Goal: Use online tool/utility

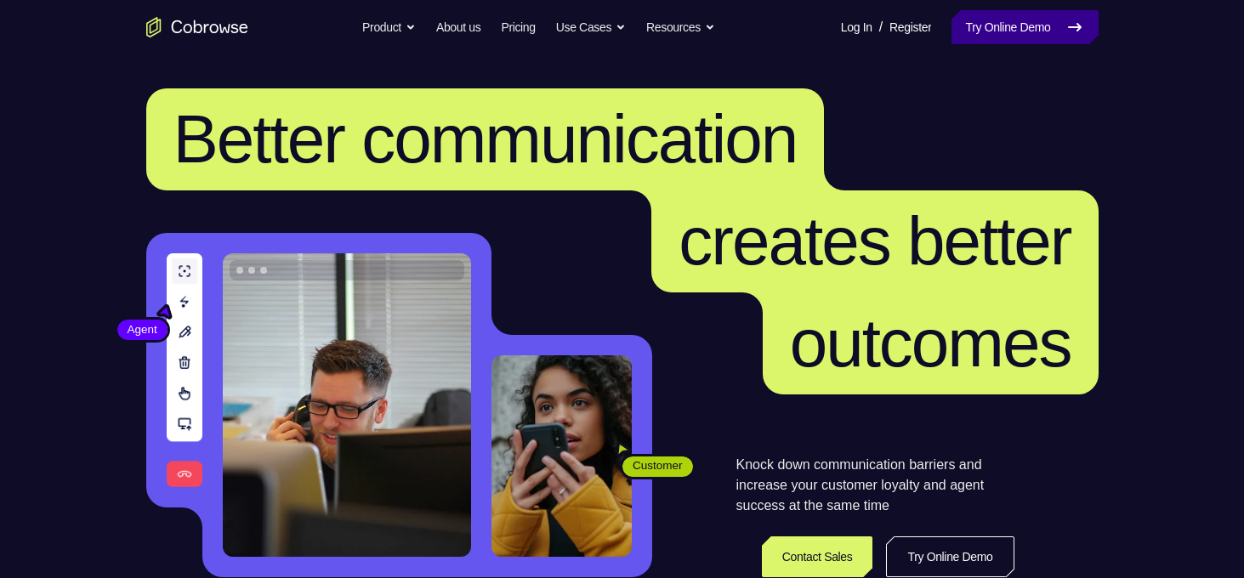
click at [1061, 26] on link "Try Online Demo" at bounding box center [1024, 27] width 146 height 34
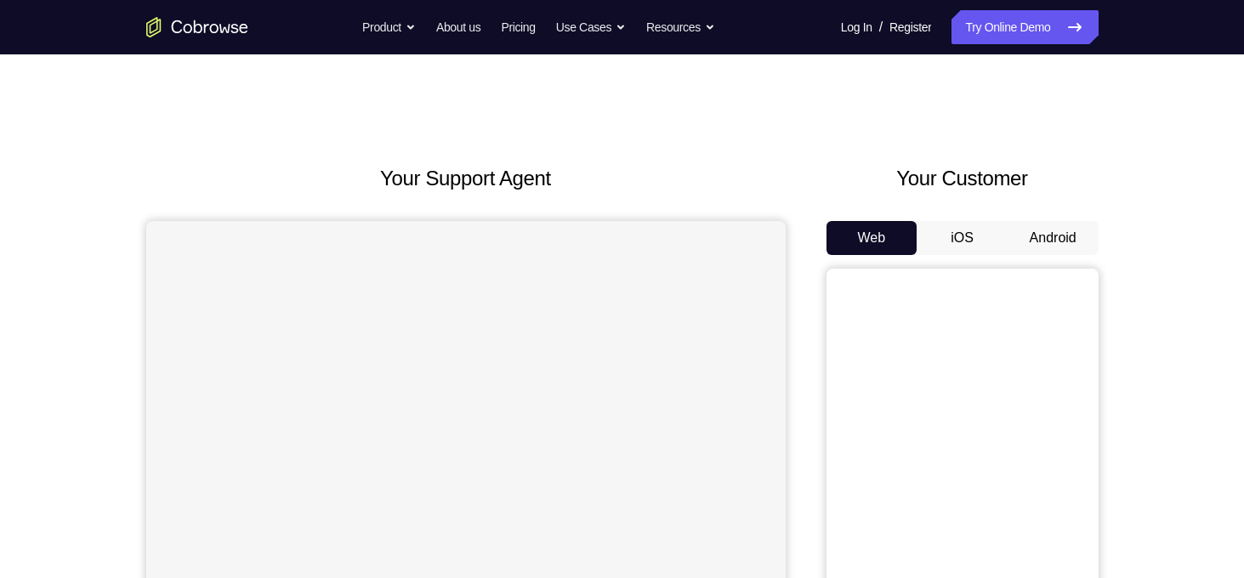
scroll to position [150, 0]
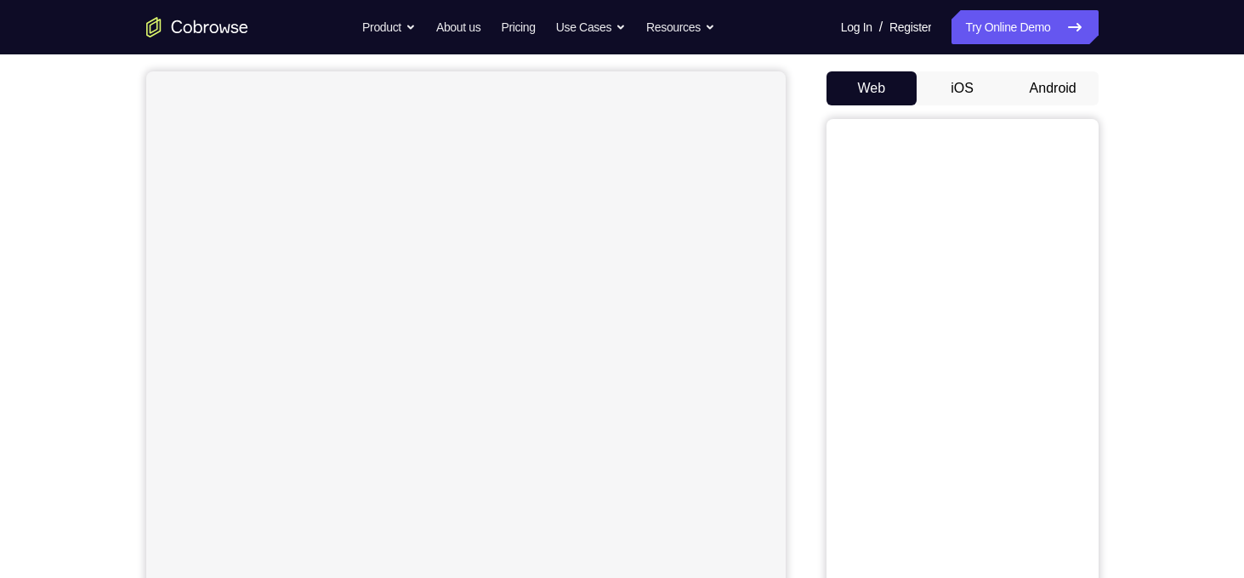
click at [1047, 84] on button "Android" at bounding box center [1052, 88] width 91 height 34
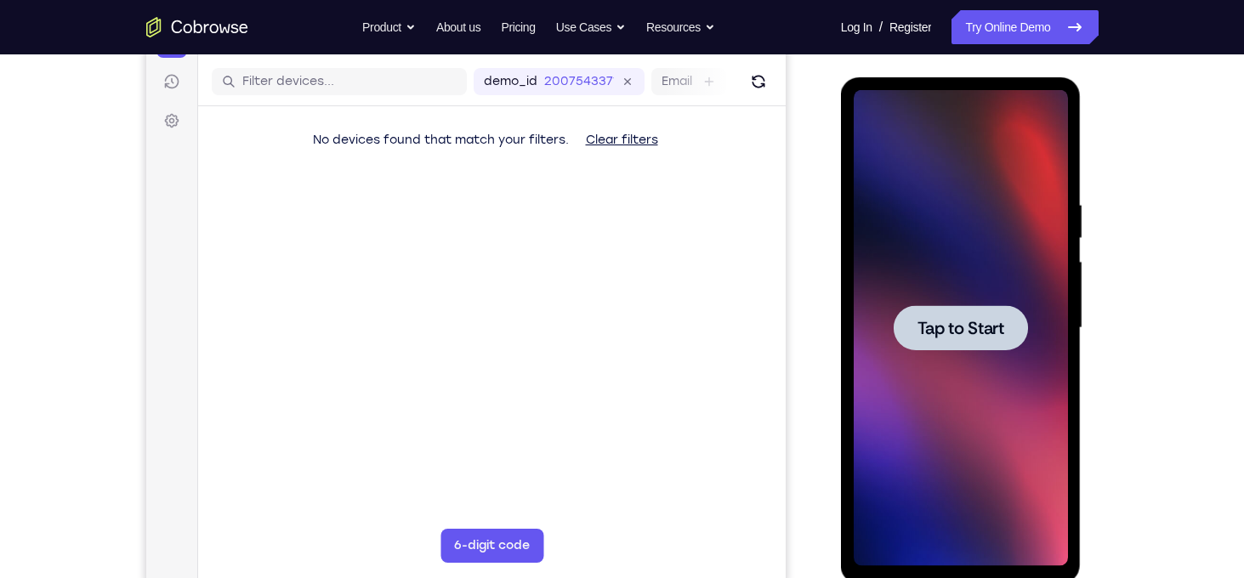
scroll to position [0, 0]
click at [962, 330] on span "Tap to Start" at bounding box center [960, 328] width 87 height 17
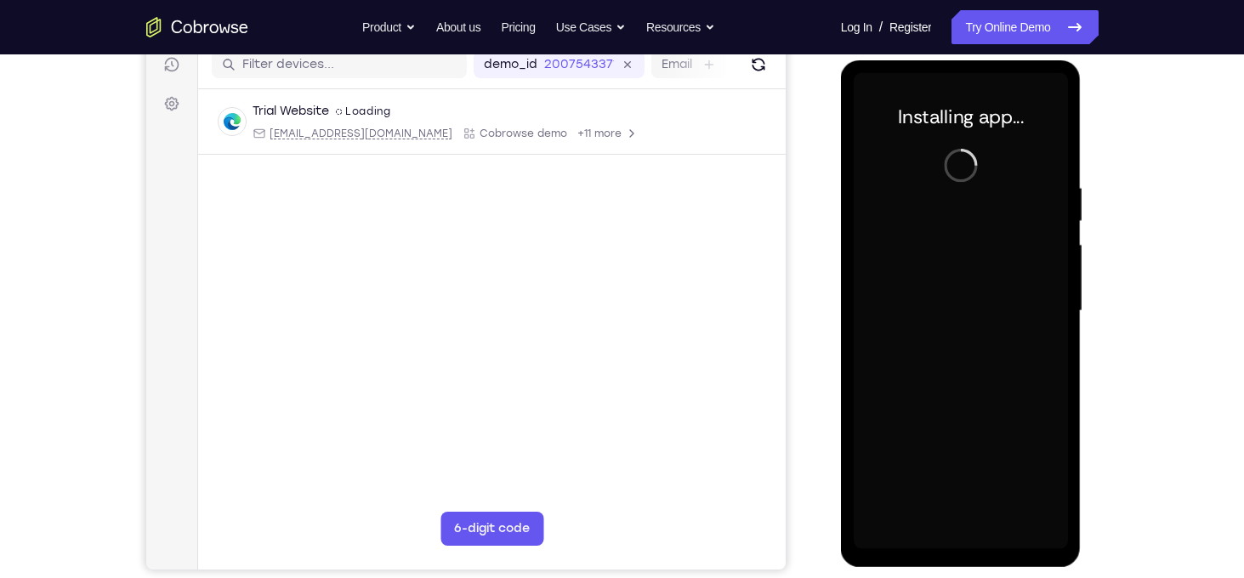
scroll to position [223, 0]
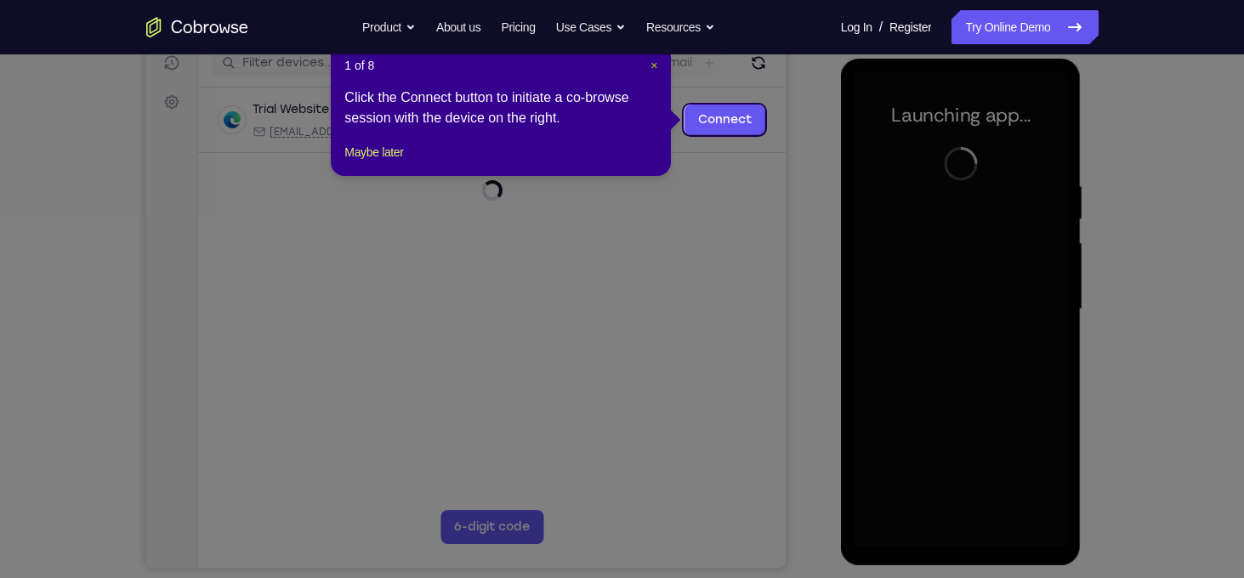
click at [654, 66] on span "×" at bounding box center [653, 66] width 7 height 14
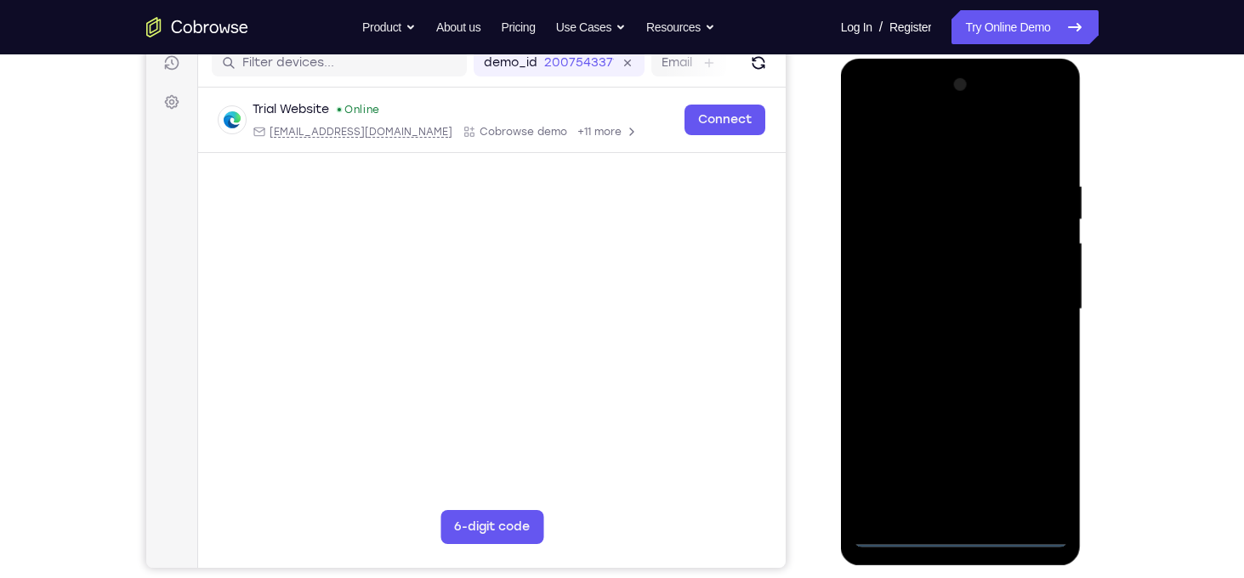
click at [967, 537] on div at bounding box center [961, 309] width 214 height 476
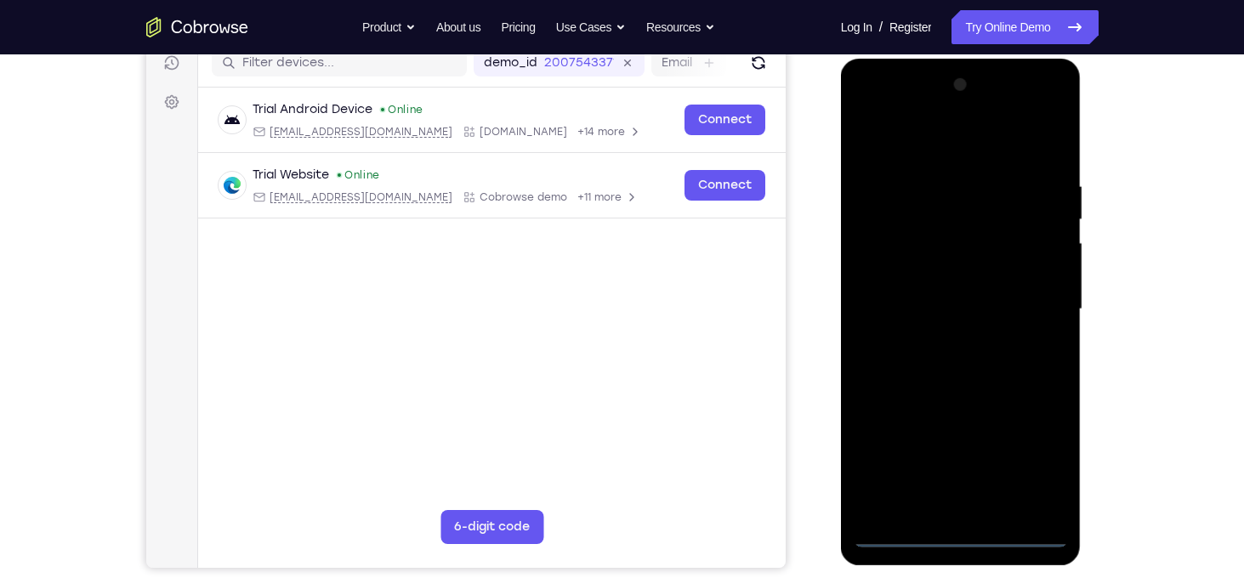
click at [1035, 474] on div at bounding box center [961, 309] width 214 height 476
click at [969, 145] on div at bounding box center [961, 309] width 214 height 476
click at [1024, 295] on div at bounding box center [961, 309] width 214 height 476
click at [938, 340] on div at bounding box center [961, 309] width 214 height 476
click at [931, 297] on div at bounding box center [961, 309] width 214 height 476
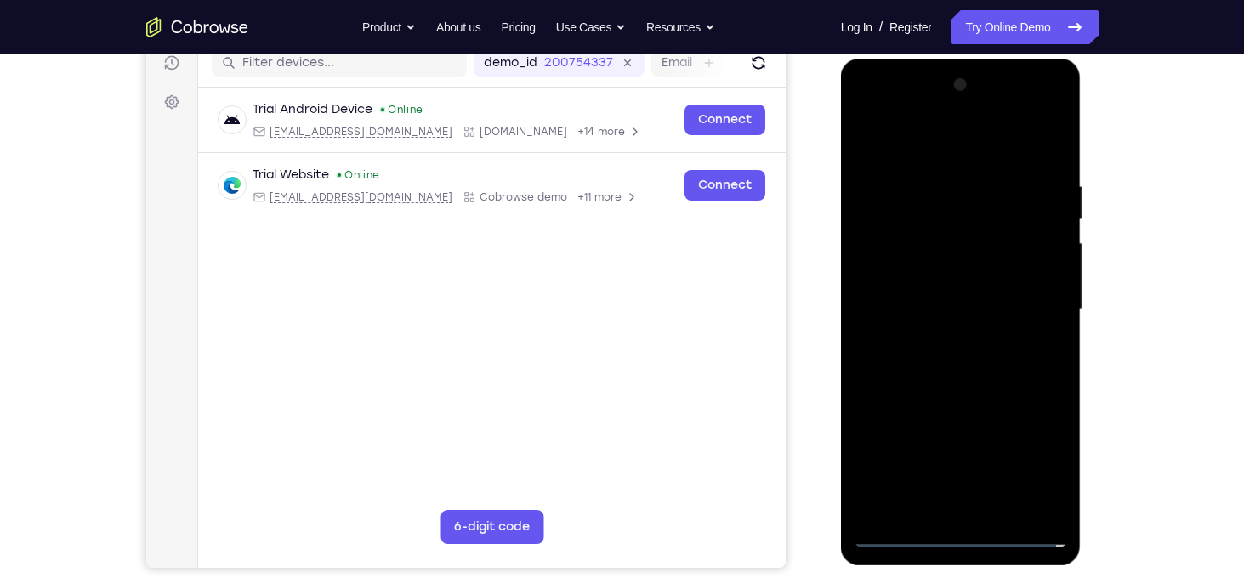
click at [937, 272] on div at bounding box center [961, 309] width 214 height 476
click at [938, 308] on div at bounding box center [961, 309] width 214 height 476
click at [949, 359] on div at bounding box center [961, 309] width 214 height 476
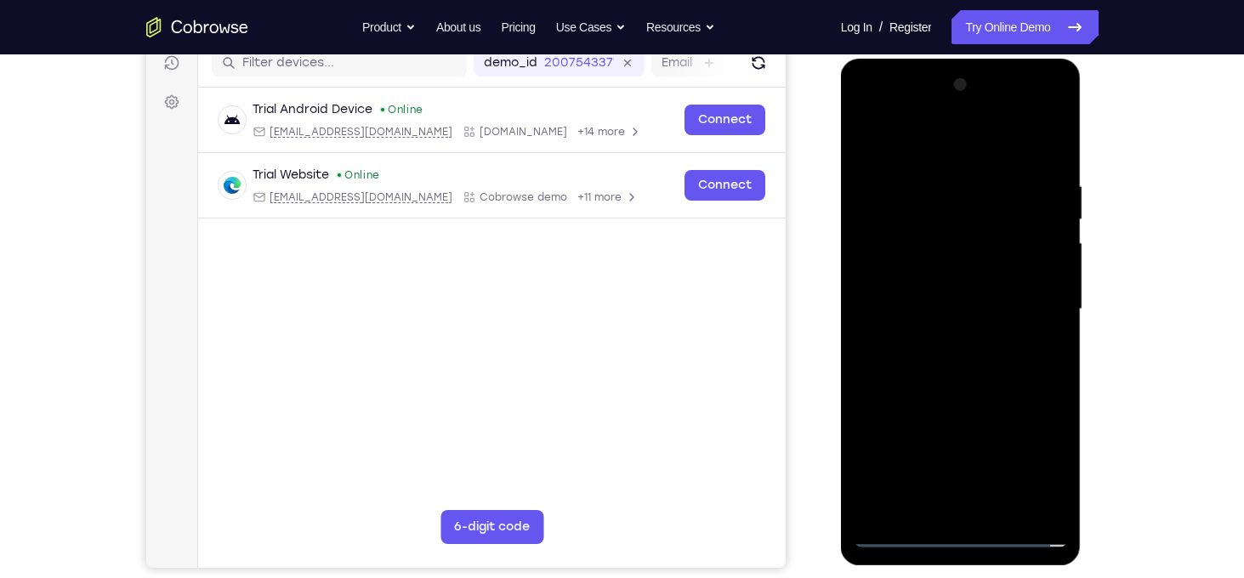
click at [949, 365] on div at bounding box center [961, 309] width 214 height 476
click at [971, 366] on div at bounding box center [961, 309] width 214 height 476
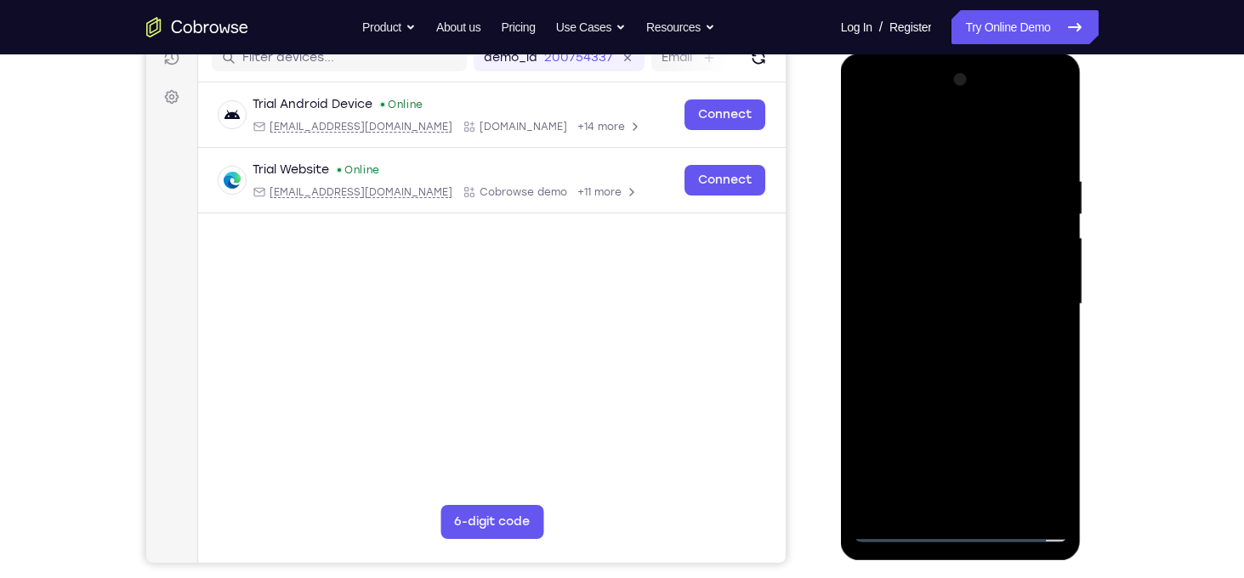
scroll to position [228, 0]
click at [962, 380] on div at bounding box center [961, 304] width 214 height 476
click at [996, 498] on div at bounding box center [961, 304] width 214 height 476
click at [957, 392] on div at bounding box center [961, 304] width 214 height 476
click at [951, 253] on div at bounding box center [961, 304] width 214 height 476
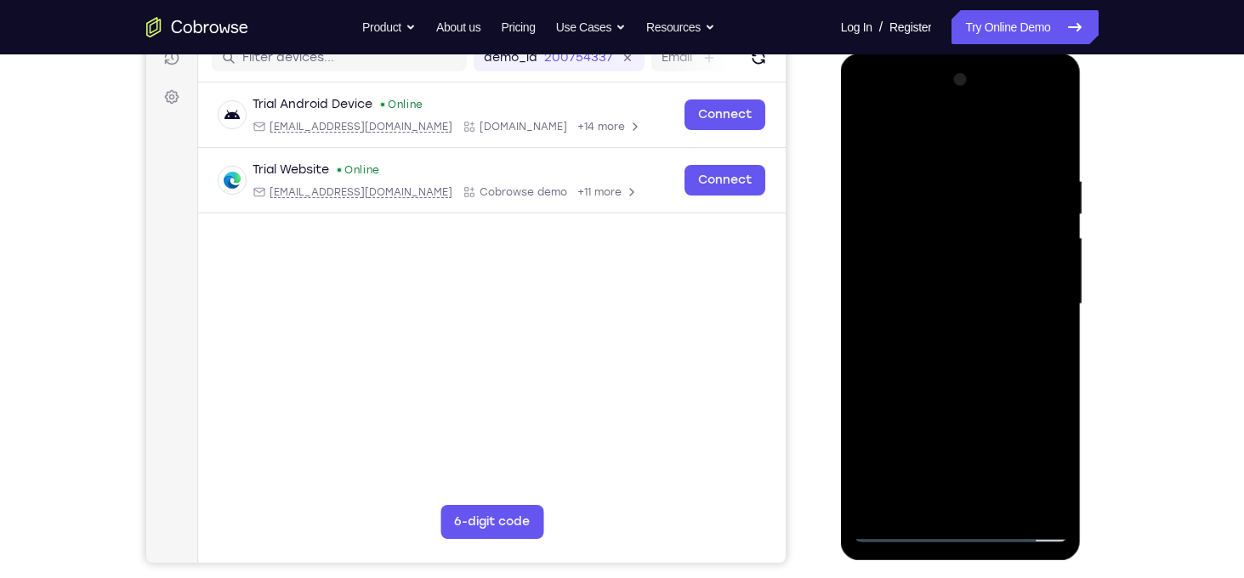
click at [945, 496] on div at bounding box center [961, 304] width 214 height 476
click at [990, 379] on div at bounding box center [961, 304] width 214 height 476
click at [936, 201] on div at bounding box center [961, 304] width 214 height 476
click at [966, 502] on div at bounding box center [961, 304] width 214 height 476
drag, startPoint x: 934, startPoint y: 444, endPoint x: 956, endPoint y: 248, distance: 196.9
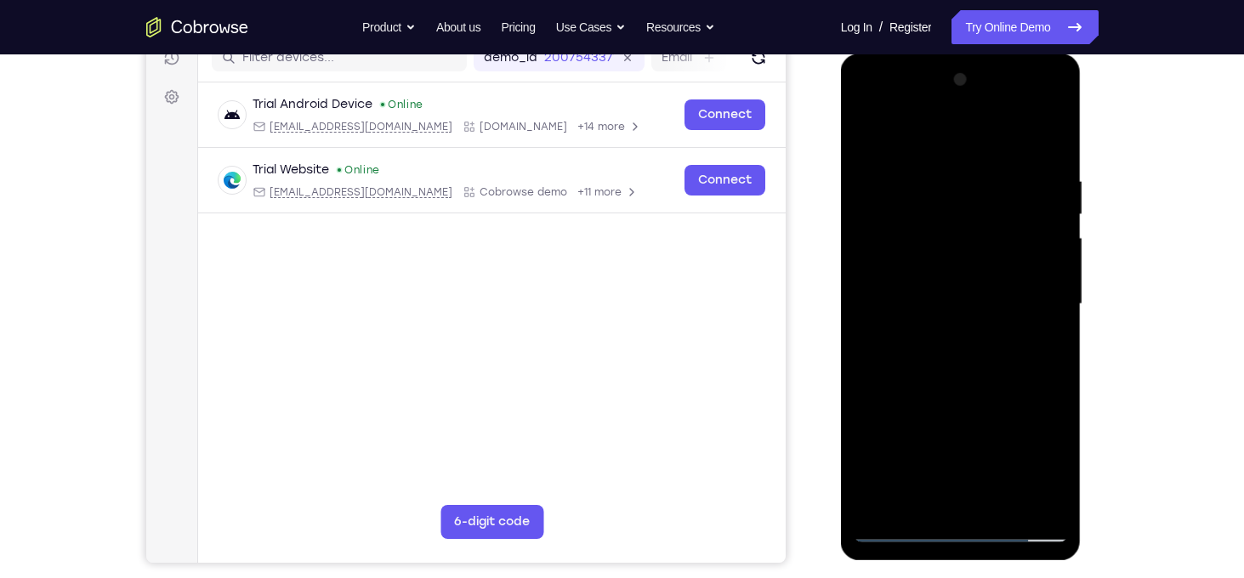
click at [956, 248] on div at bounding box center [961, 304] width 214 height 476
drag, startPoint x: 922, startPoint y: 462, endPoint x: 951, endPoint y: 215, distance: 248.2
click at [951, 215] on div at bounding box center [961, 304] width 214 height 476
drag, startPoint x: 916, startPoint y: 414, endPoint x: 939, endPoint y: 241, distance: 175.1
click at [939, 241] on div at bounding box center [961, 304] width 214 height 476
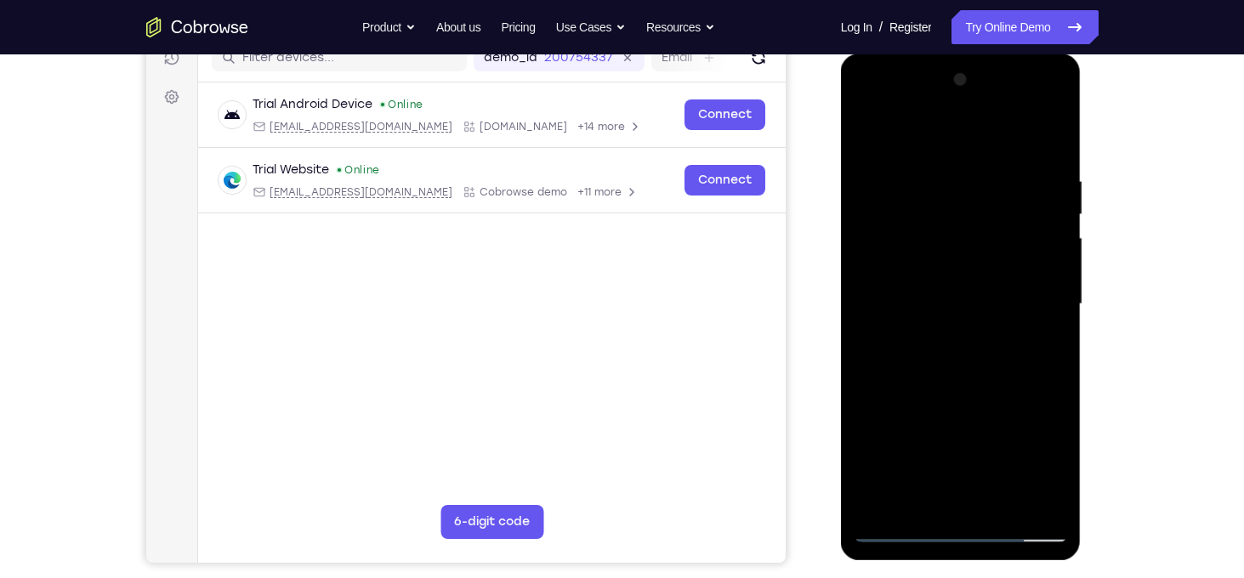
drag, startPoint x: 905, startPoint y: 448, endPoint x: 933, endPoint y: 281, distance: 169.0
click at [933, 281] on div at bounding box center [961, 304] width 214 height 476
click at [914, 439] on div at bounding box center [961, 304] width 214 height 476
click at [915, 279] on div at bounding box center [961, 304] width 214 height 476
click at [1043, 501] on div at bounding box center [961, 304] width 214 height 476
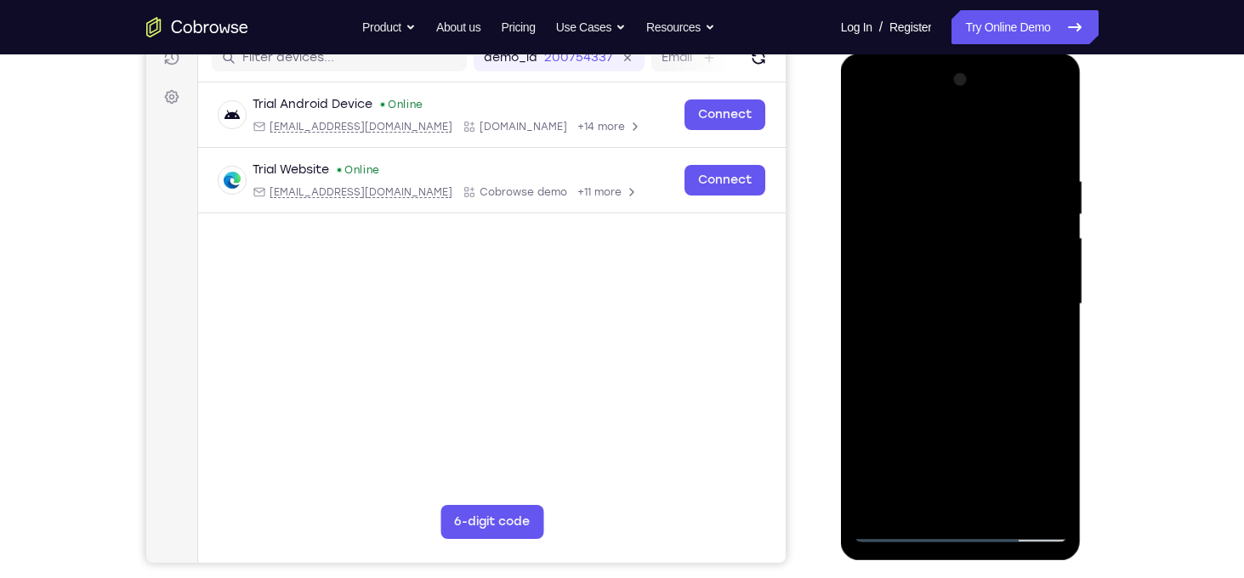
click at [888, 533] on div at bounding box center [961, 304] width 214 height 476
click at [944, 263] on div at bounding box center [961, 304] width 214 height 476
click at [946, 492] on div at bounding box center [961, 304] width 214 height 476
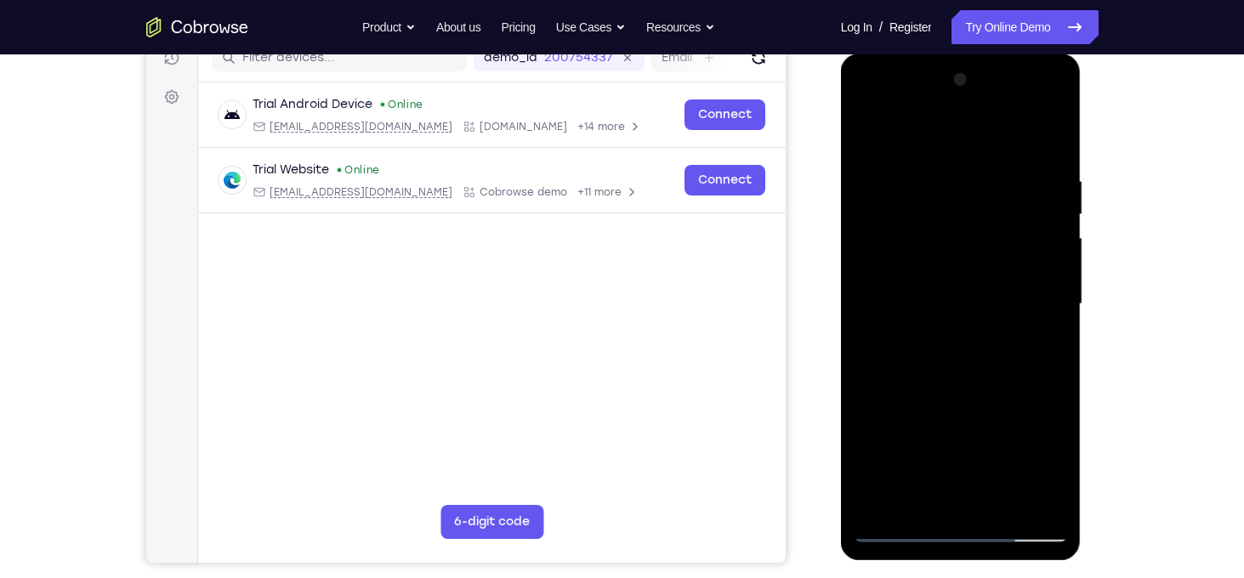
click at [914, 509] on div at bounding box center [961, 304] width 214 height 476
click at [963, 438] on div at bounding box center [961, 304] width 214 height 476
click at [994, 438] on div at bounding box center [961, 304] width 214 height 476
click at [955, 438] on div at bounding box center [961, 304] width 214 height 476
click at [968, 496] on div at bounding box center [961, 304] width 214 height 476
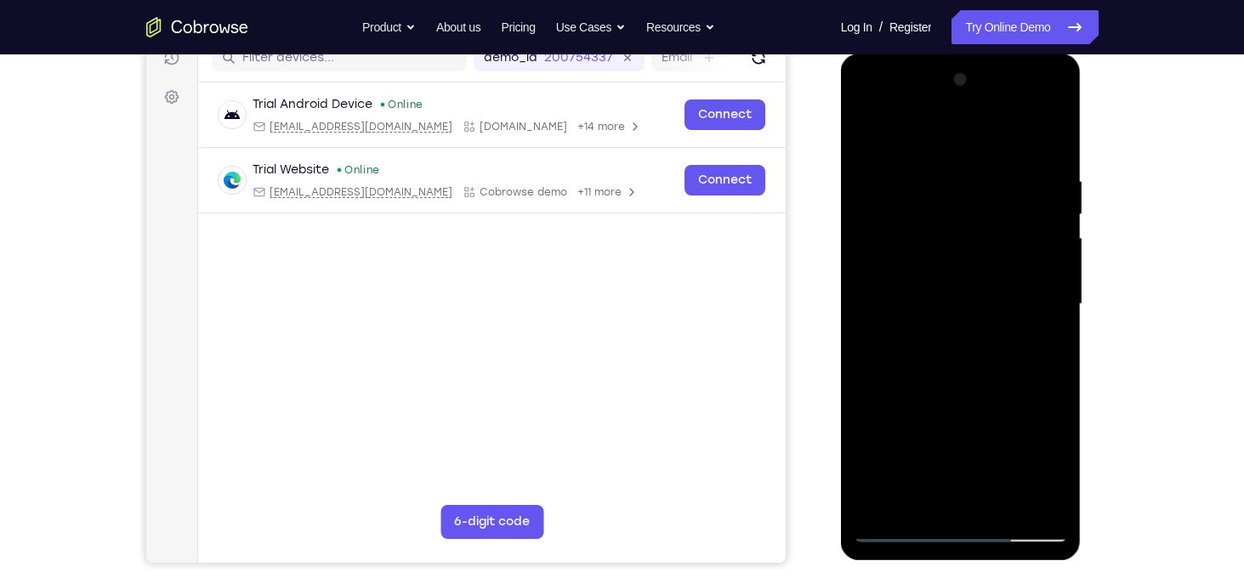
click at [998, 438] on div at bounding box center [961, 304] width 214 height 476
click at [1052, 404] on div at bounding box center [961, 304] width 214 height 476
click at [1030, 405] on div at bounding box center [961, 304] width 214 height 476
click at [983, 431] on div at bounding box center [961, 304] width 214 height 476
click at [1045, 343] on div at bounding box center [961, 304] width 214 height 476
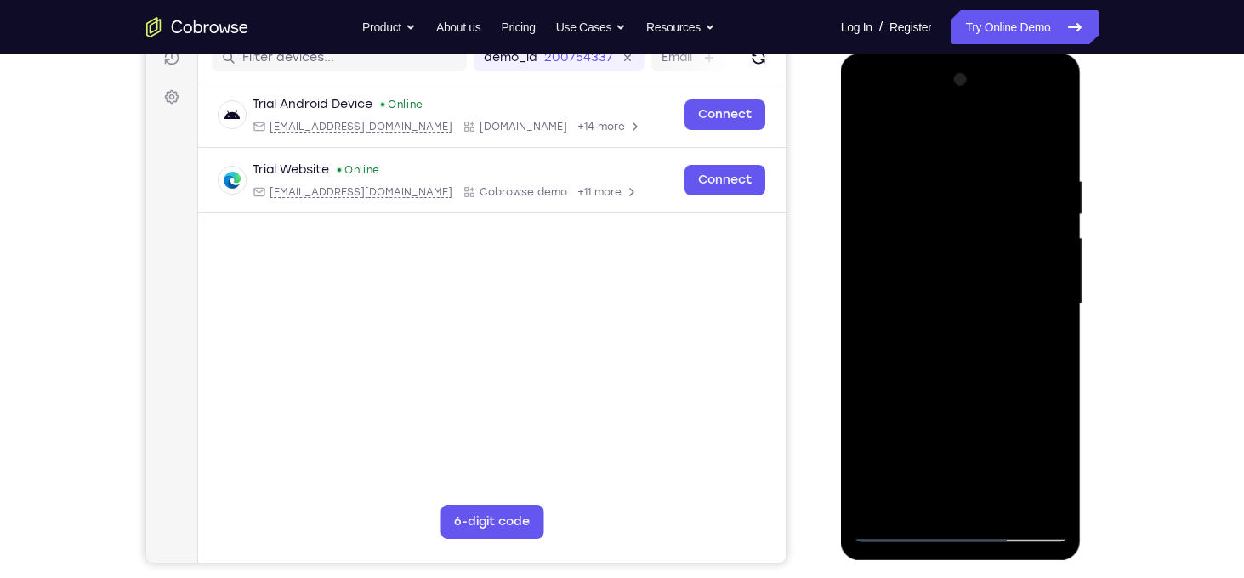
click at [1055, 407] on div at bounding box center [961, 304] width 214 height 476
click at [923, 436] on div at bounding box center [961, 304] width 214 height 476
click at [977, 434] on div at bounding box center [961, 304] width 214 height 476
click at [967, 505] on div at bounding box center [961, 304] width 214 height 476
click at [1058, 400] on div at bounding box center [961, 304] width 214 height 476
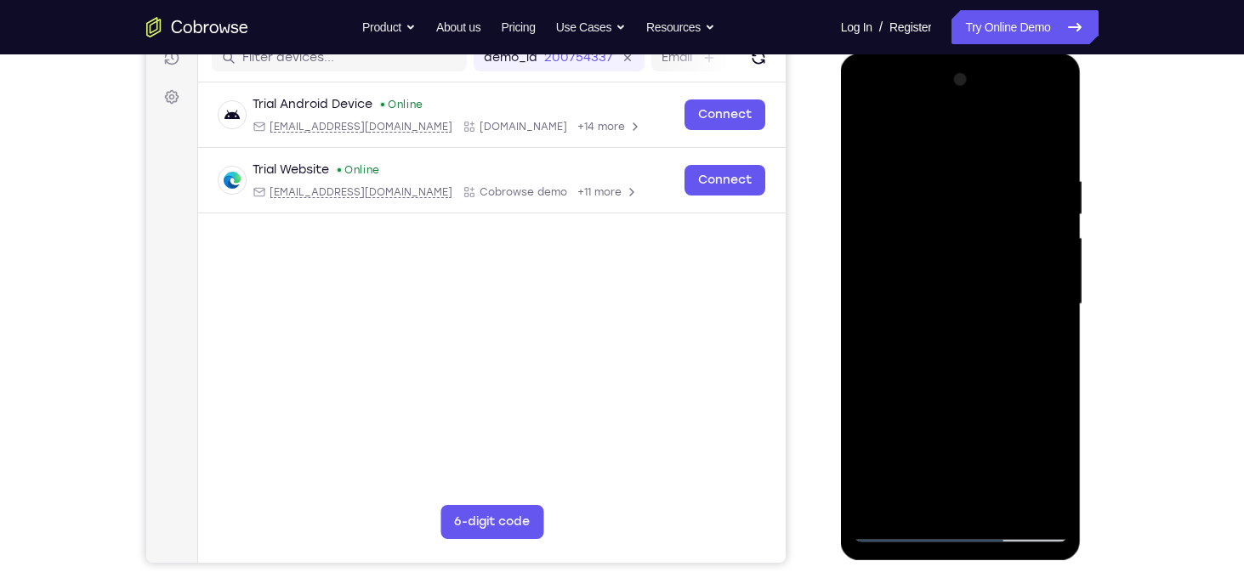
click at [902, 438] on div at bounding box center [961, 304] width 214 height 476
click at [1035, 465] on div at bounding box center [961, 304] width 214 height 476
click at [988, 490] on div at bounding box center [961, 304] width 214 height 476
click at [1058, 398] on div at bounding box center [961, 304] width 214 height 476
click at [1038, 466] on div at bounding box center [961, 304] width 214 height 476
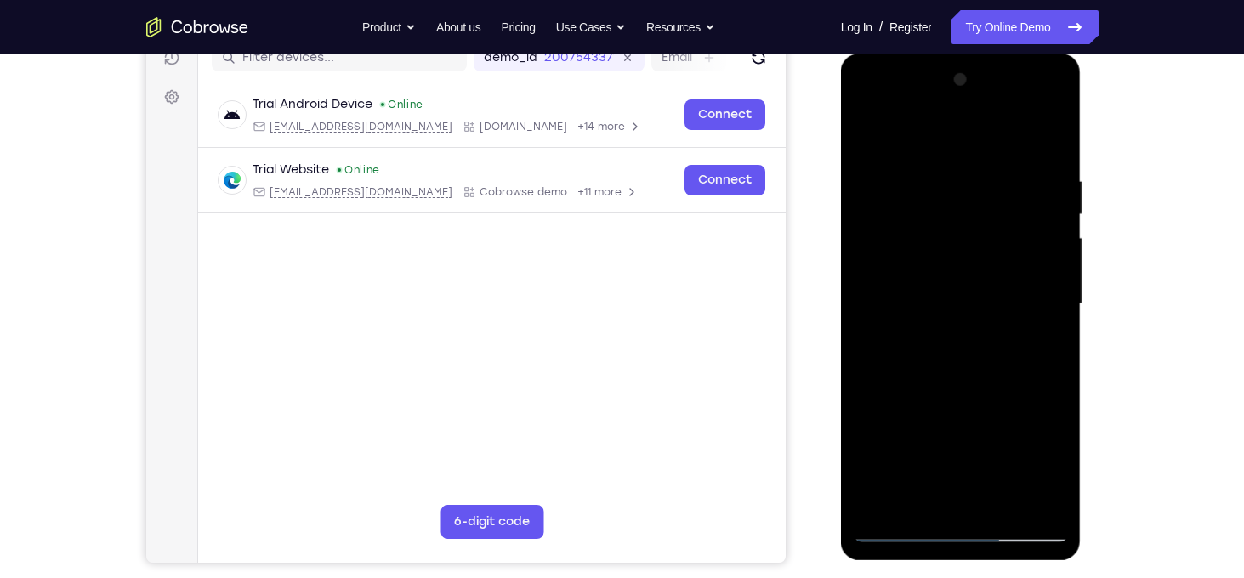
click at [962, 434] on div at bounding box center [961, 304] width 214 height 476
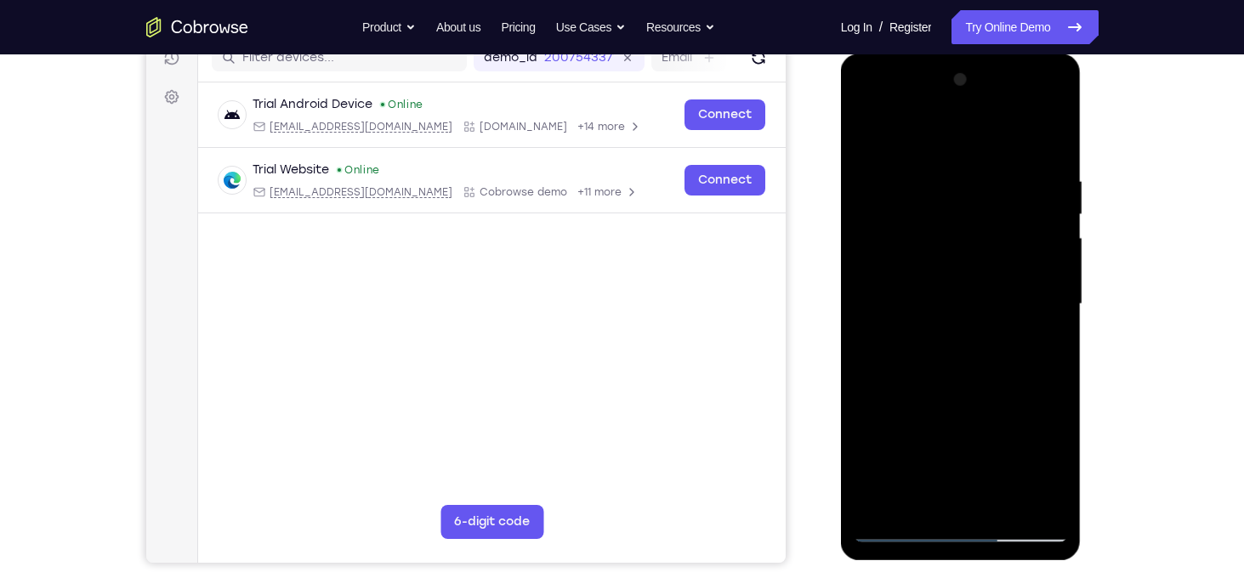
click at [1041, 349] on div at bounding box center [961, 304] width 214 height 476
drag, startPoint x: 1019, startPoint y: 440, endPoint x: 956, endPoint y: 438, distance: 63.0
click at [956, 438] on div at bounding box center [961, 304] width 214 height 476
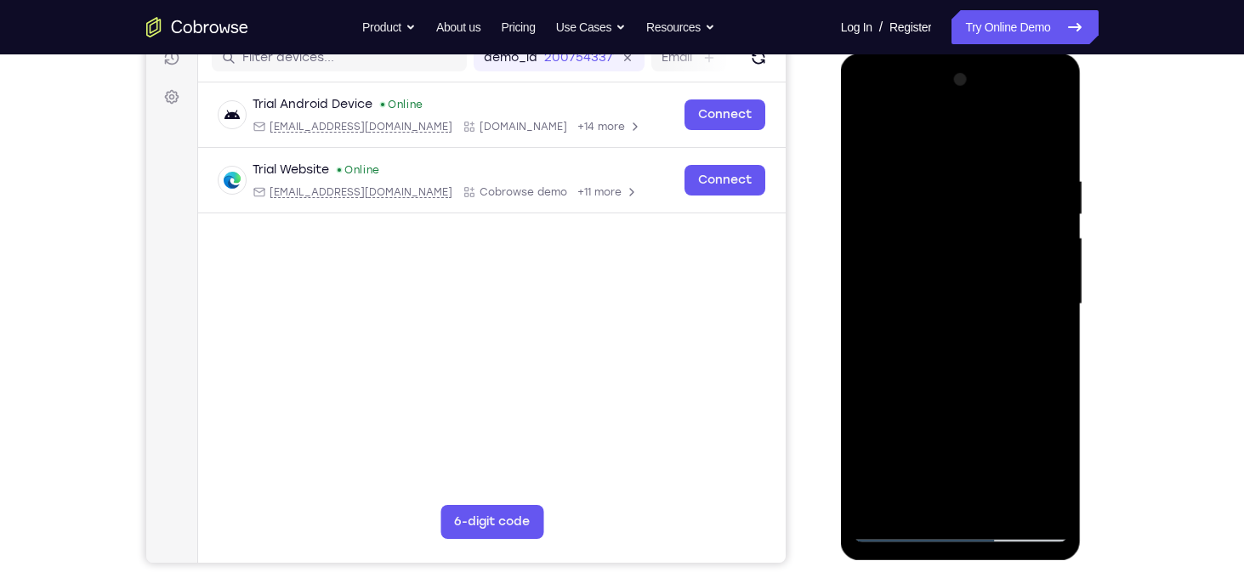
click at [956, 438] on div at bounding box center [961, 304] width 214 height 476
click at [1055, 462] on div at bounding box center [961, 304] width 214 height 476
drag, startPoint x: 1021, startPoint y: 438, endPoint x: 957, endPoint y: 431, distance: 64.1
click at [957, 431] on div at bounding box center [961, 304] width 214 height 476
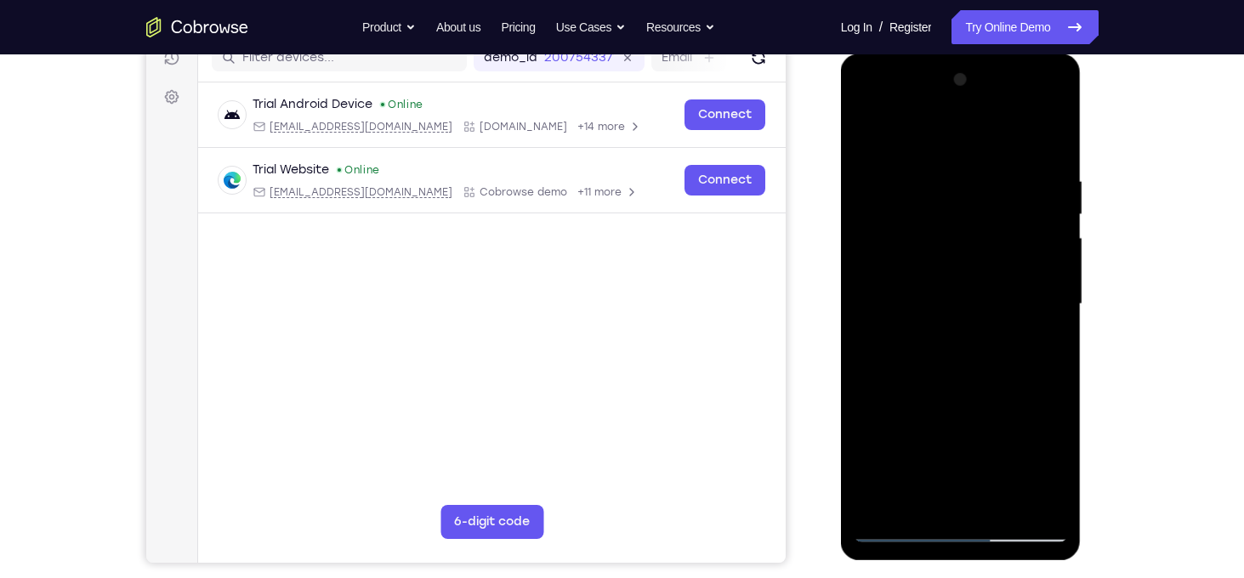
click at [957, 431] on div at bounding box center [961, 304] width 214 height 476
click at [973, 494] on div at bounding box center [961, 304] width 214 height 476
click at [962, 438] on div at bounding box center [961, 304] width 214 height 476
click at [943, 410] on div at bounding box center [961, 304] width 214 height 476
click at [922, 473] on div at bounding box center [961, 304] width 214 height 476
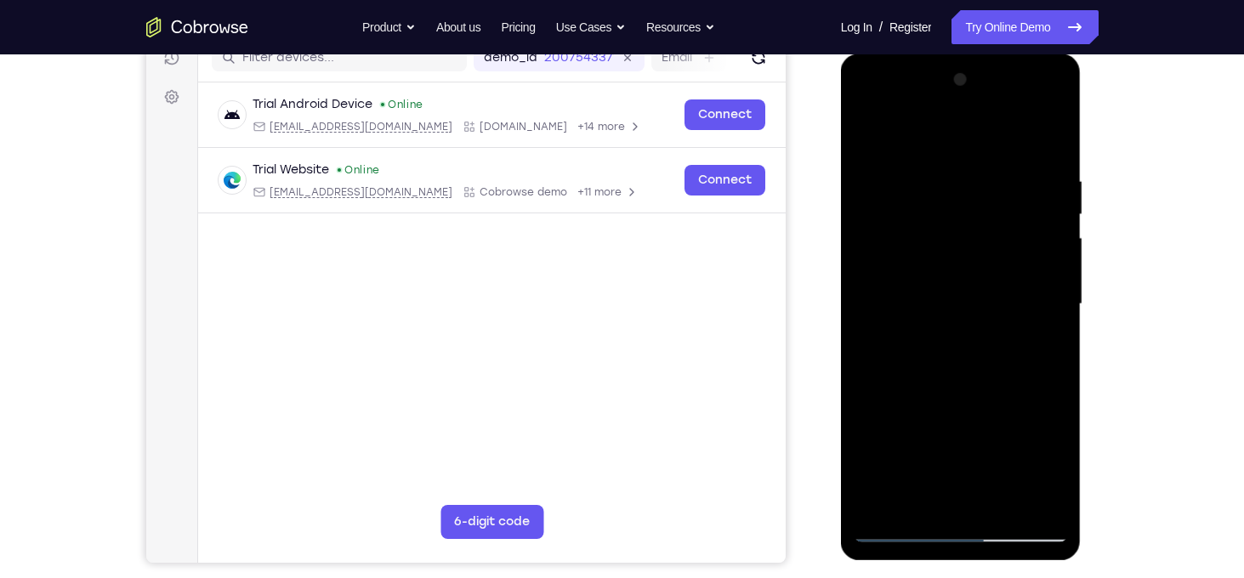
click at [1035, 414] on div at bounding box center [961, 304] width 214 height 476
click at [905, 437] on div at bounding box center [961, 304] width 214 height 476
click at [1046, 341] on div at bounding box center [961, 304] width 214 height 476
click at [1045, 318] on div at bounding box center [961, 304] width 214 height 476
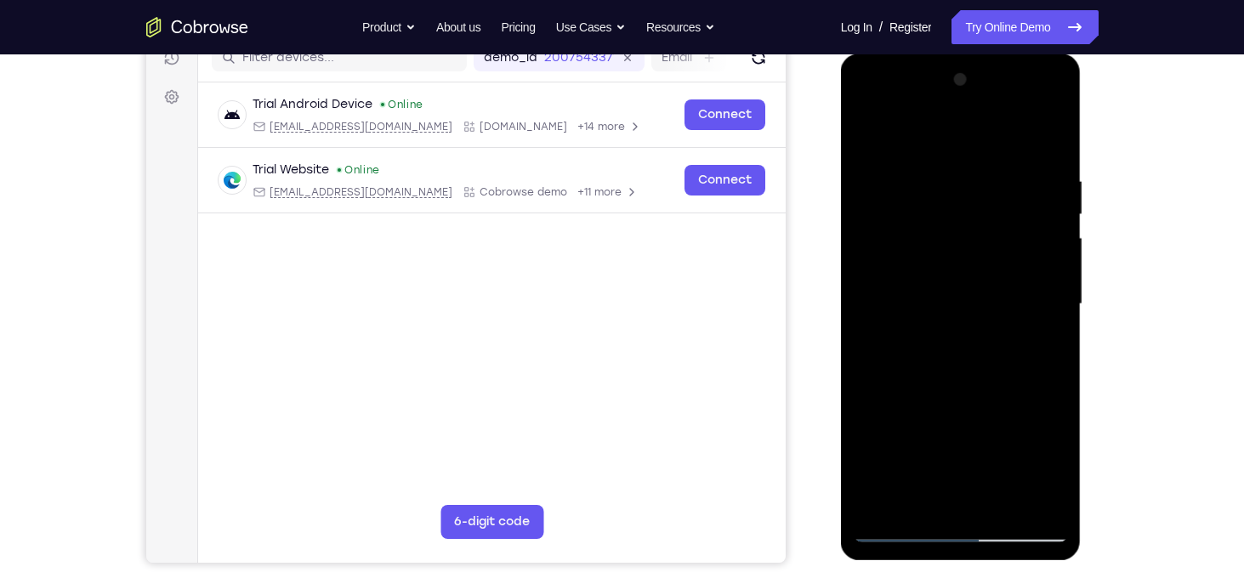
click at [1007, 455] on div at bounding box center [961, 304] width 214 height 476
click at [992, 431] on div at bounding box center [961, 304] width 214 height 476
click at [973, 305] on div at bounding box center [961, 304] width 214 height 476
click at [1028, 430] on div at bounding box center [961, 304] width 214 height 476
click at [1004, 436] on div at bounding box center [961, 304] width 214 height 476
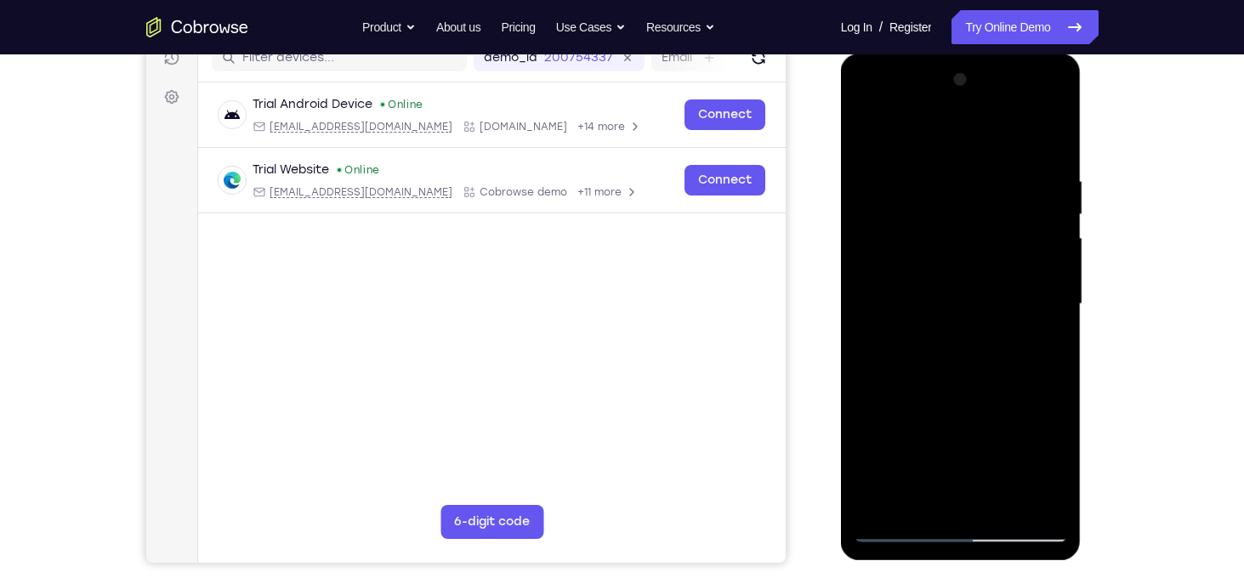
click at [984, 415] on div at bounding box center [961, 304] width 214 height 476
click at [968, 298] on div at bounding box center [961, 304] width 214 height 476
click at [1030, 427] on div at bounding box center [961, 304] width 214 height 476
click at [1004, 435] on div at bounding box center [961, 304] width 214 height 476
click at [994, 421] on div at bounding box center [961, 304] width 214 height 476
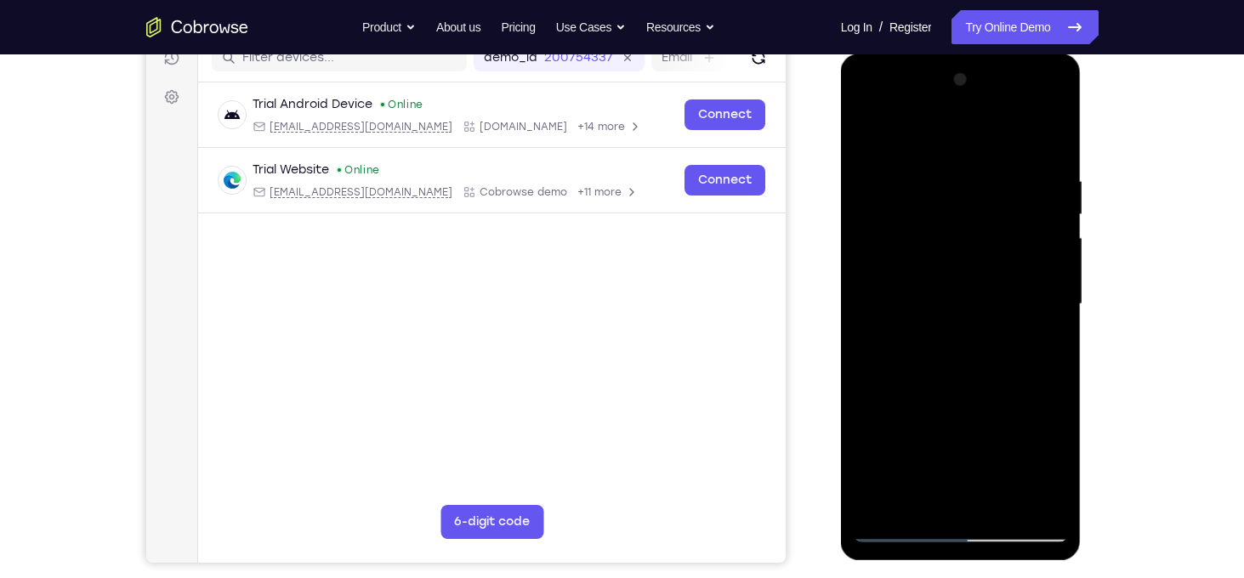
click at [978, 309] on div at bounding box center [961, 304] width 214 height 476
click at [956, 495] on div at bounding box center [961, 304] width 214 height 476
click at [1035, 416] on div at bounding box center [961, 304] width 214 height 476
click at [927, 443] on div at bounding box center [961, 304] width 214 height 476
click at [899, 438] on div at bounding box center [961, 304] width 214 height 476
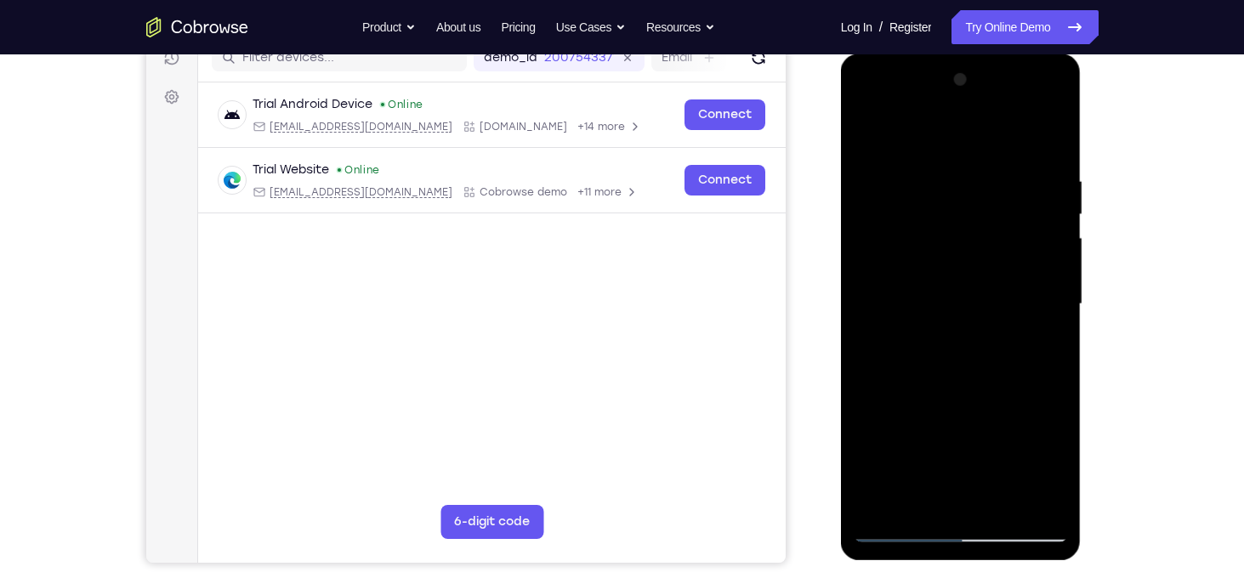
click at [923, 435] on div at bounding box center [961, 304] width 214 height 476
click at [978, 439] on div at bounding box center [961, 304] width 214 height 476
click at [903, 437] on div at bounding box center [961, 304] width 214 height 476
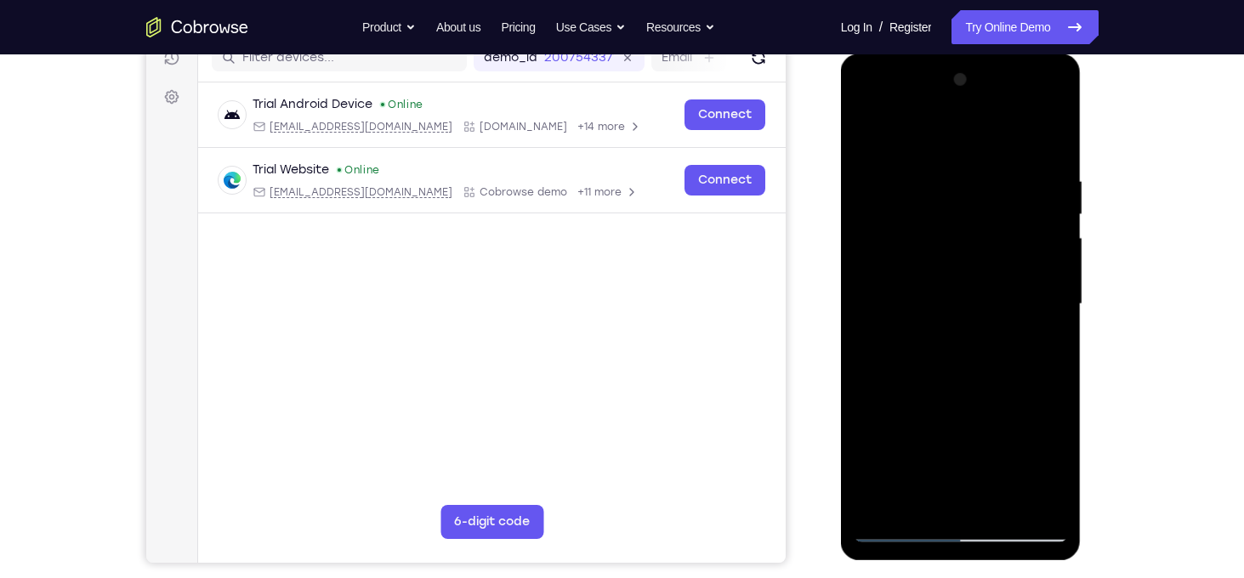
click at [903, 437] on div at bounding box center [961, 304] width 214 height 476
click at [1036, 348] on div at bounding box center [961, 304] width 214 height 476
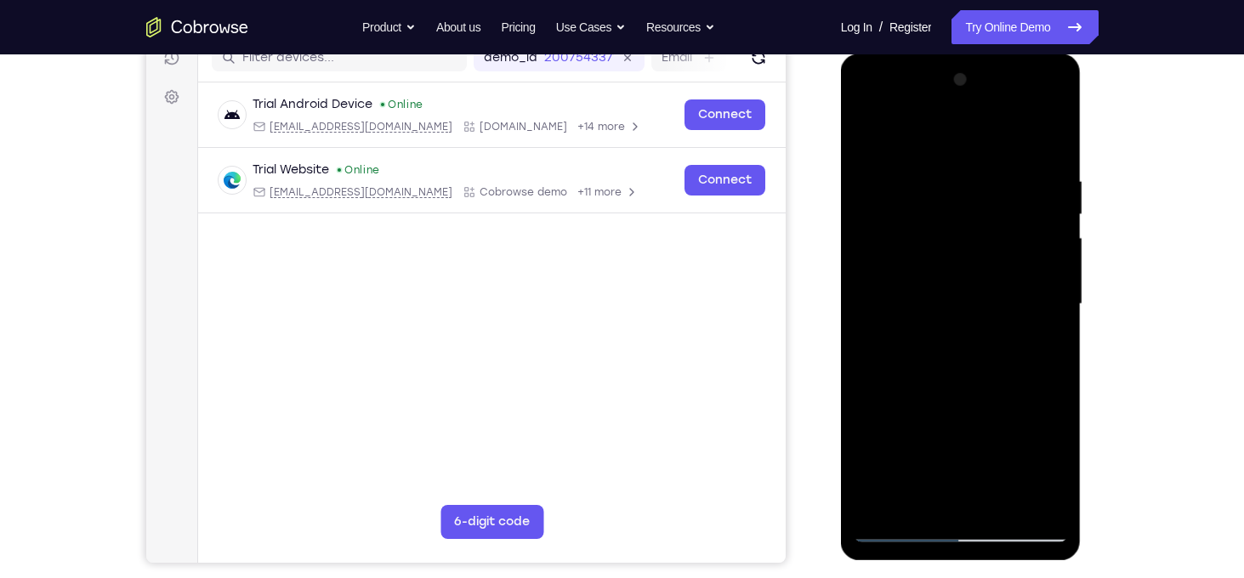
click at [1036, 348] on div at bounding box center [961, 304] width 214 height 476
click at [1014, 445] on div at bounding box center [961, 304] width 214 height 476
click at [960, 441] on div at bounding box center [961, 304] width 214 height 476
click at [1013, 444] on div at bounding box center [961, 304] width 214 height 476
click at [960, 433] on div at bounding box center [961, 304] width 214 height 476
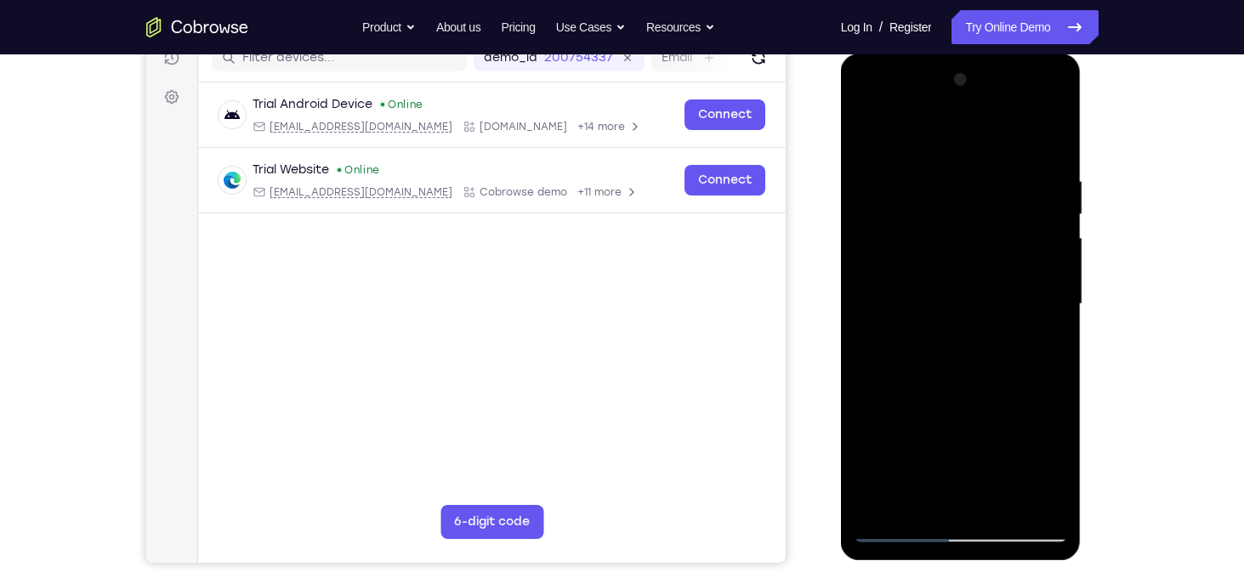
click at [960, 433] on div at bounding box center [961, 304] width 214 height 476
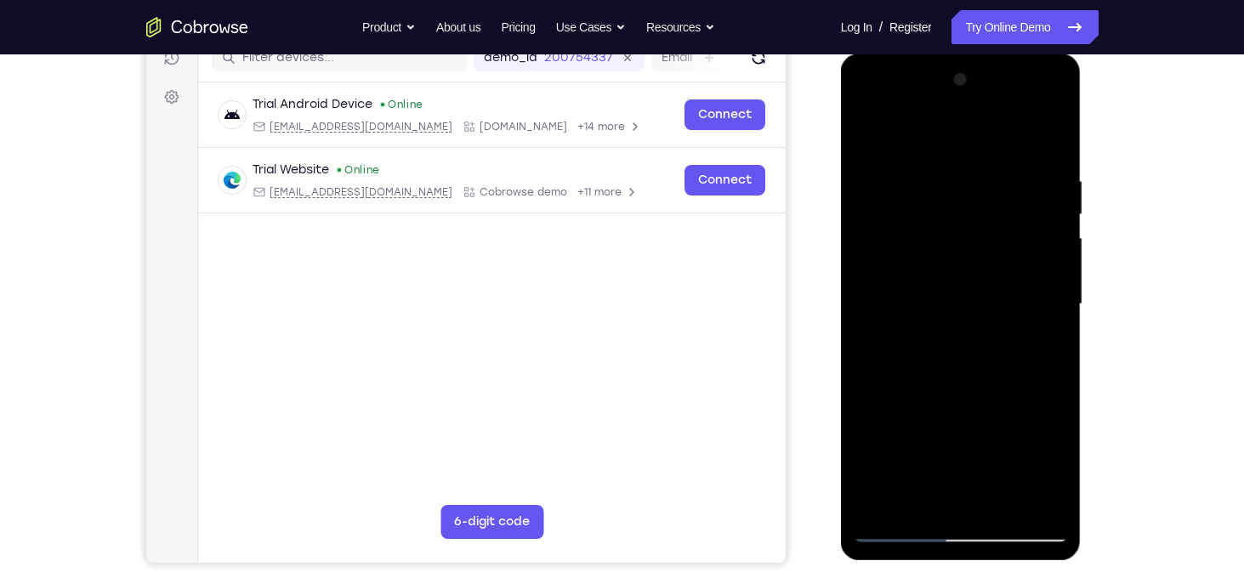
click at [865, 140] on div at bounding box center [961, 304] width 214 height 476
click at [946, 173] on div at bounding box center [961, 304] width 214 height 476
click at [1038, 257] on div at bounding box center [961, 304] width 214 height 476
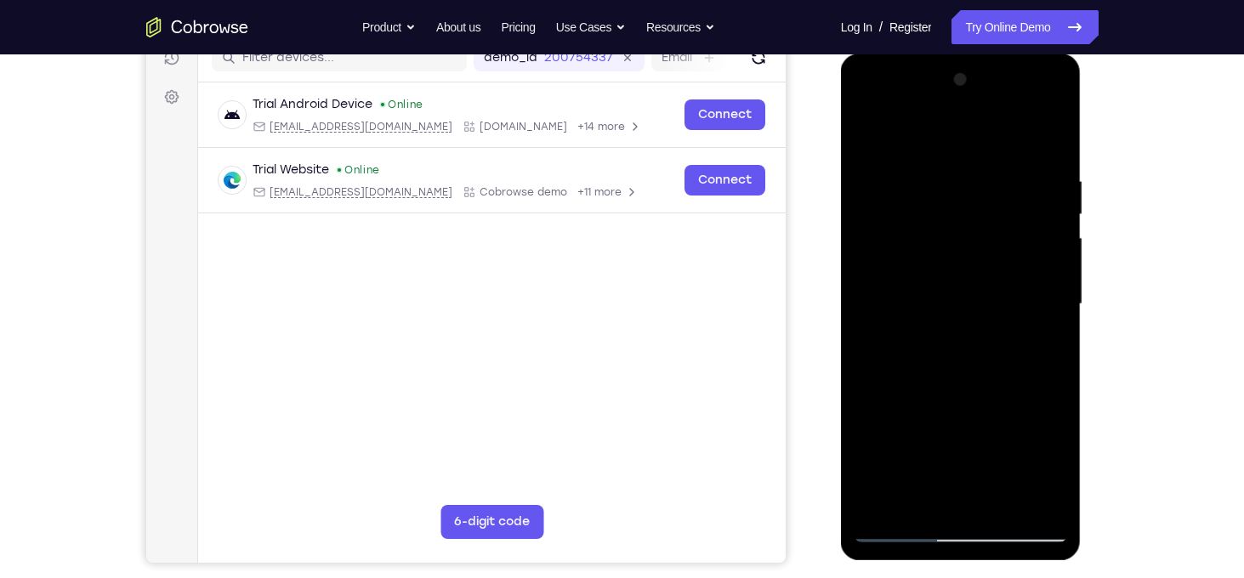
click at [1038, 257] on div at bounding box center [961, 304] width 214 height 476
drag, startPoint x: 1033, startPoint y: 291, endPoint x: 951, endPoint y: 298, distance: 82.8
click at [951, 298] on div at bounding box center [961, 304] width 214 height 476
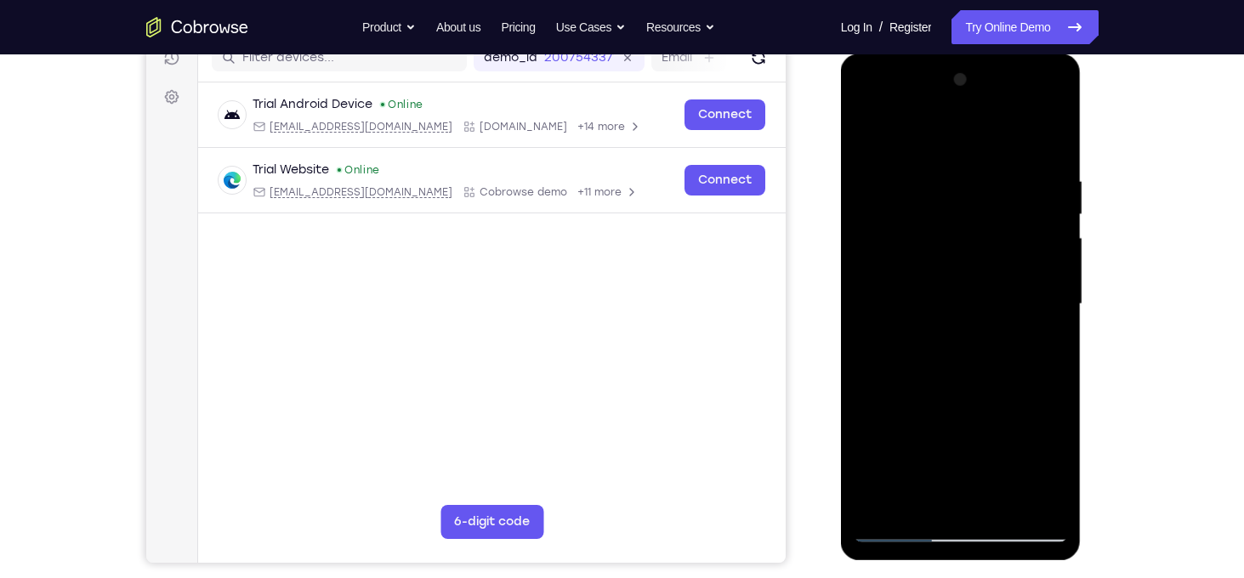
click at [1052, 302] on div at bounding box center [961, 304] width 214 height 476
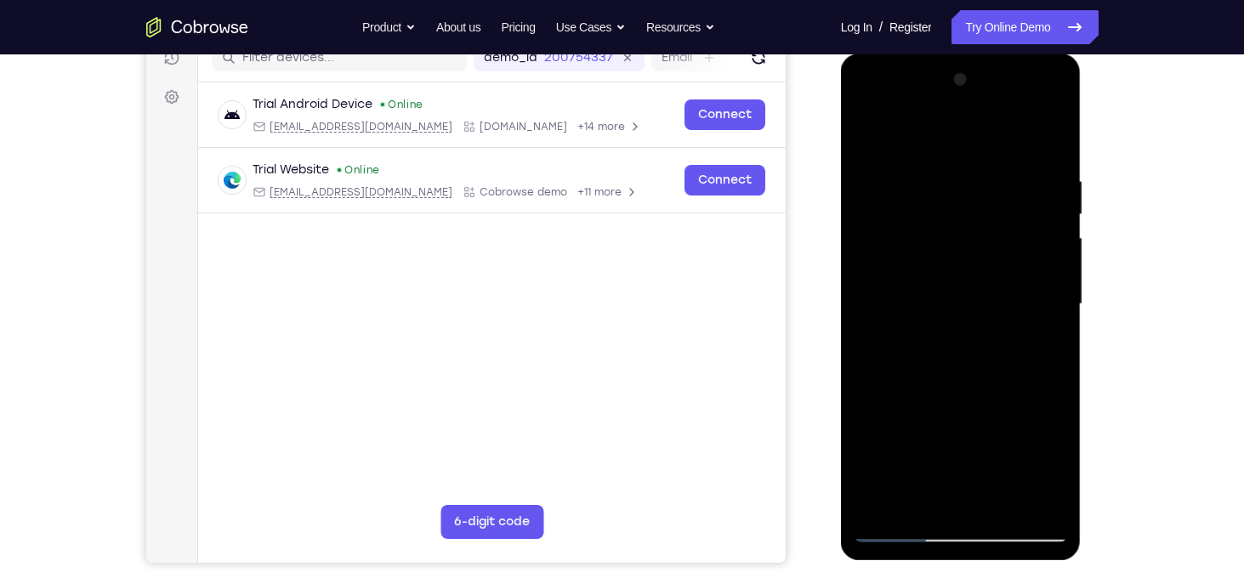
click at [1052, 302] on div at bounding box center [961, 304] width 214 height 476
click at [1048, 149] on div at bounding box center [961, 304] width 214 height 476
click at [1004, 497] on div at bounding box center [961, 304] width 214 height 476
click at [949, 258] on div at bounding box center [961, 304] width 214 height 476
click at [953, 499] on div at bounding box center [961, 304] width 214 height 476
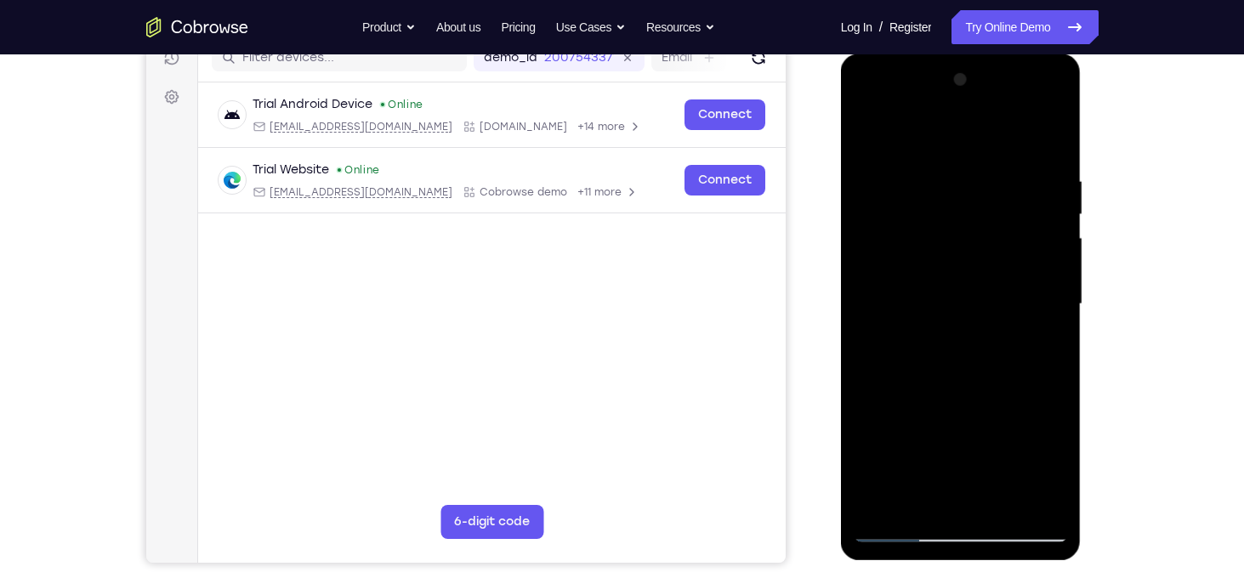
click at [960, 435] on div at bounding box center [961, 304] width 214 height 476
click at [946, 414] on div at bounding box center [961, 304] width 214 height 476
click at [929, 472] on div at bounding box center [961, 304] width 214 height 476
click at [1040, 403] on div at bounding box center [961, 304] width 214 height 476
click at [906, 439] on div at bounding box center [961, 304] width 214 height 476
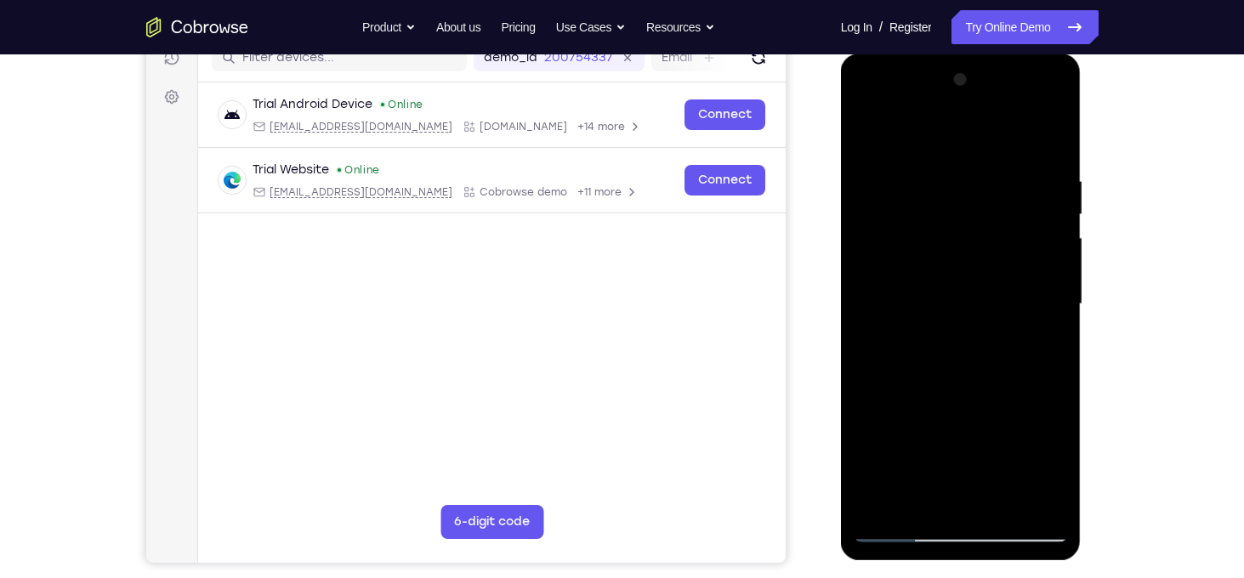
click at [960, 503] on div at bounding box center [961, 304] width 214 height 476
click at [900, 434] on div at bounding box center [961, 304] width 214 height 476
click at [956, 434] on div at bounding box center [961, 304] width 214 height 476
click at [959, 502] on div at bounding box center [961, 304] width 214 height 476
click at [929, 475] on div at bounding box center [961, 304] width 214 height 476
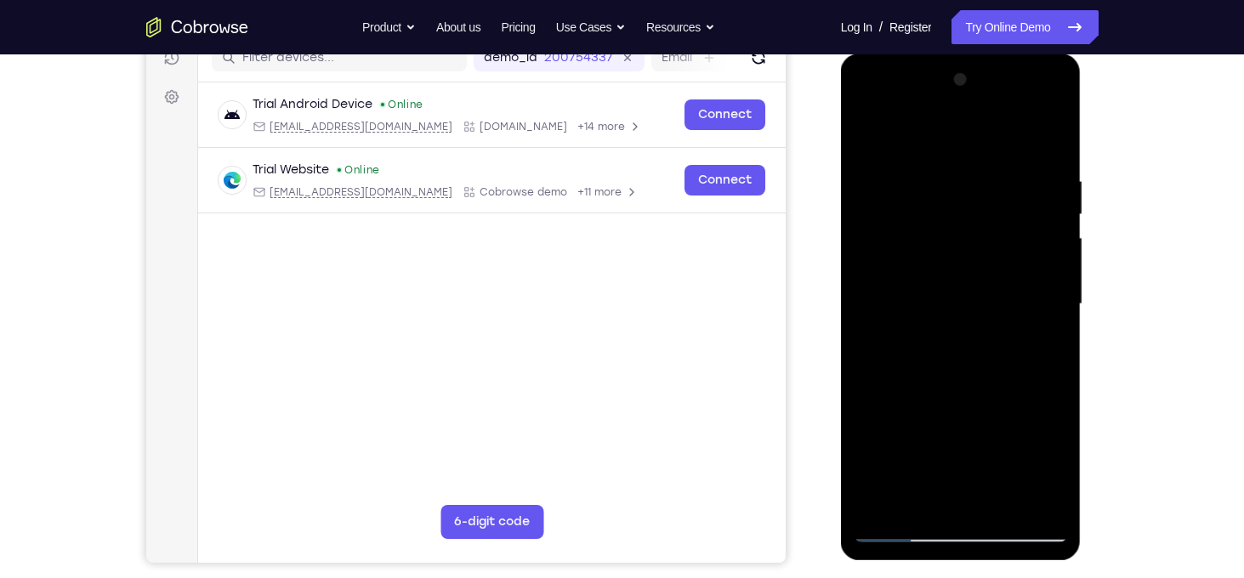
click at [979, 472] on div at bounding box center [961, 304] width 214 height 476
click at [1038, 400] on div at bounding box center [961, 304] width 214 height 476
click at [905, 436] on div at bounding box center [961, 304] width 214 height 476
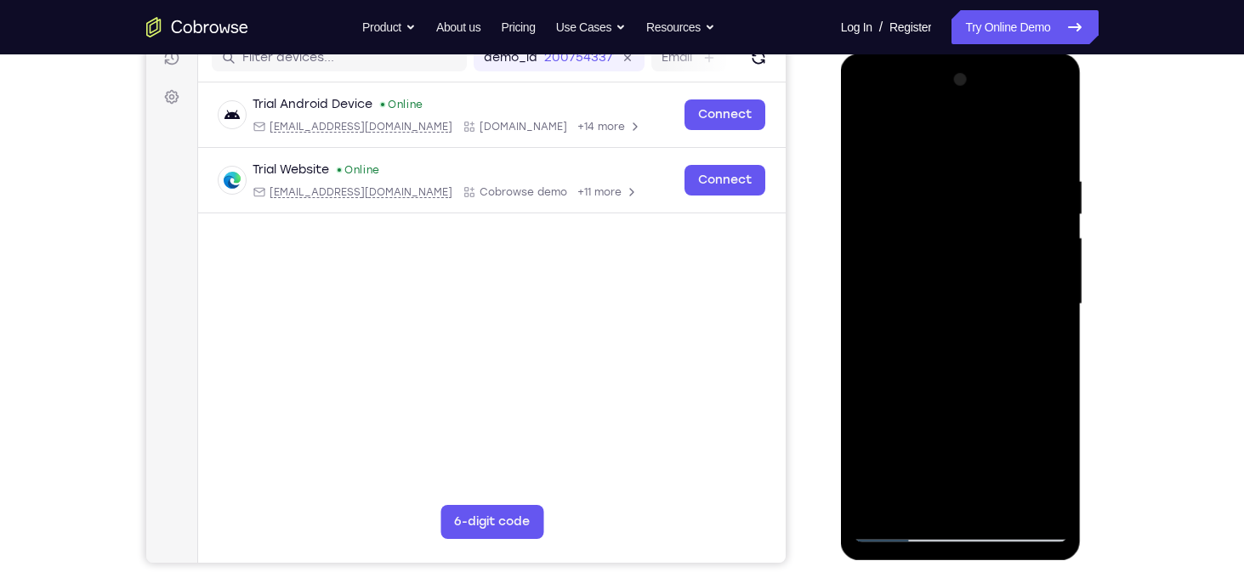
click at [905, 436] on div at bounding box center [961, 304] width 214 height 476
click at [1035, 349] on div at bounding box center [961, 304] width 214 height 476
click at [957, 428] on div at bounding box center [961, 304] width 214 height 476
click at [939, 431] on div at bounding box center [961, 304] width 214 height 476
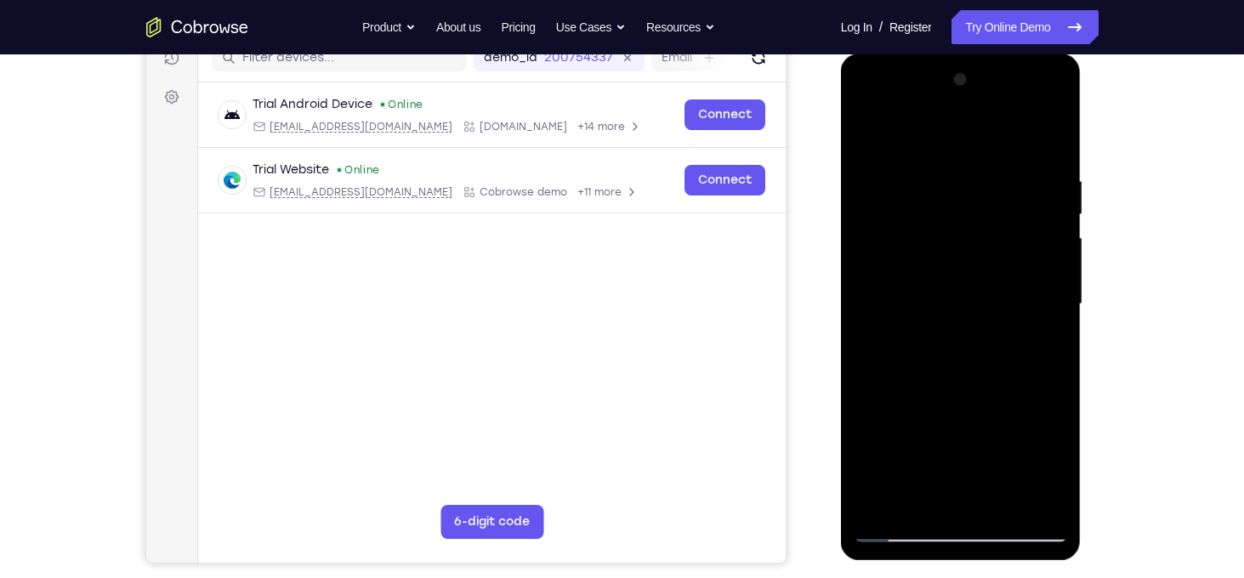
click at [983, 475] on div at bounding box center [961, 304] width 214 height 476
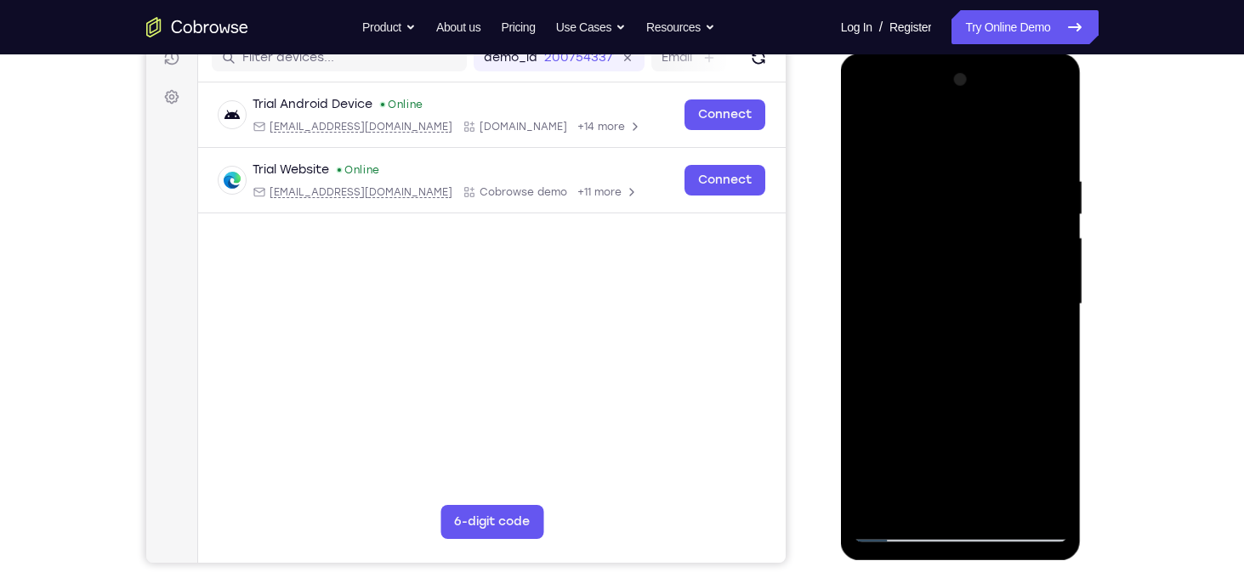
click at [983, 475] on div at bounding box center [961, 304] width 214 height 476
click at [1043, 346] on div at bounding box center [961, 304] width 214 height 476
click at [1035, 303] on div at bounding box center [961, 304] width 214 height 476
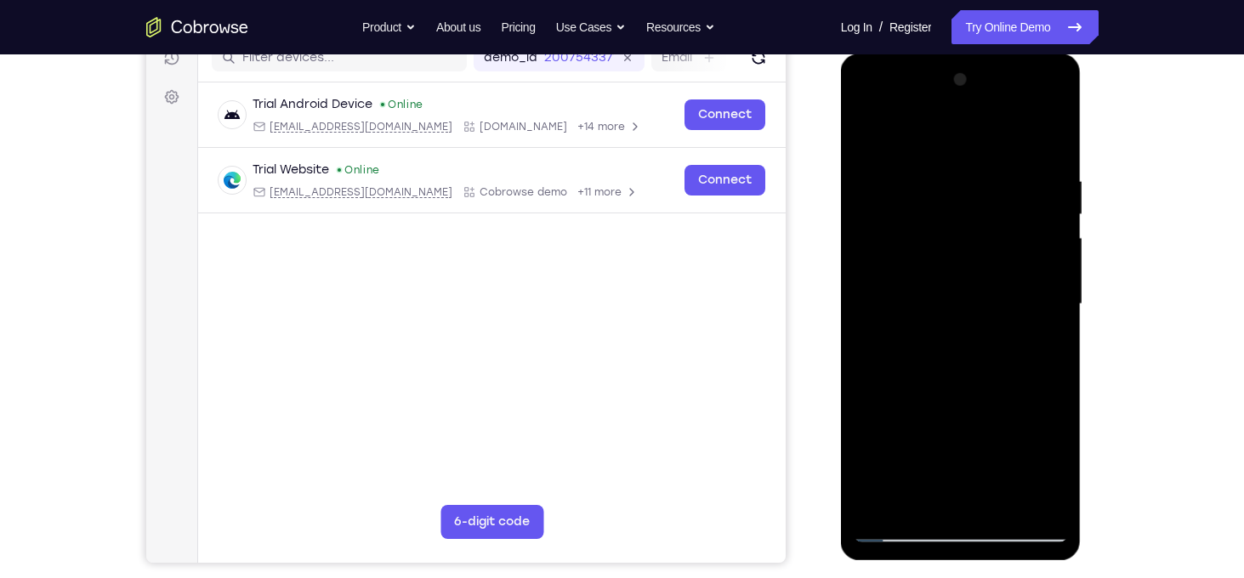
click at [1008, 457] on div at bounding box center [961, 304] width 214 height 476
click at [994, 442] on div at bounding box center [961, 304] width 214 height 476
click at [973, 307] on div at bounding box center [961, 304] width 214 height 476
click at [1203, 159] on div "Your Support Agent Your Customer Web iOS Android Next Steps We’d be happy to gi…" at bounding box center [622, 387] width 1244 height 1121
click at [871, 141] on div at bounding box center [961, 304] width 214 height 476
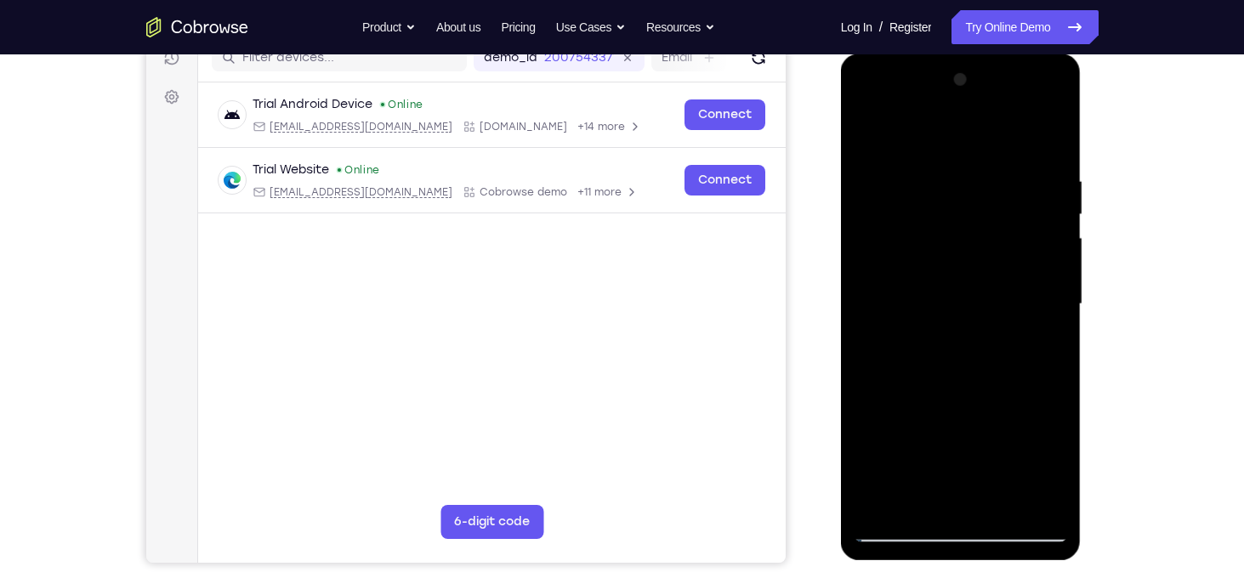
click at [978, 251] on div at bounding box center [961, 304] width 214 height 476
click at [946, 490] on div at bounding box center [961, 304] width 214 height 476
click at [1011, 445] on div at bounding box center [961, 304] width 214 height 476
click at [953, 441] on div at bounding box center [961, 304] width 214 height 476
click at [1022, 444] on div at bounding box center [961, 304] width 214 height 476
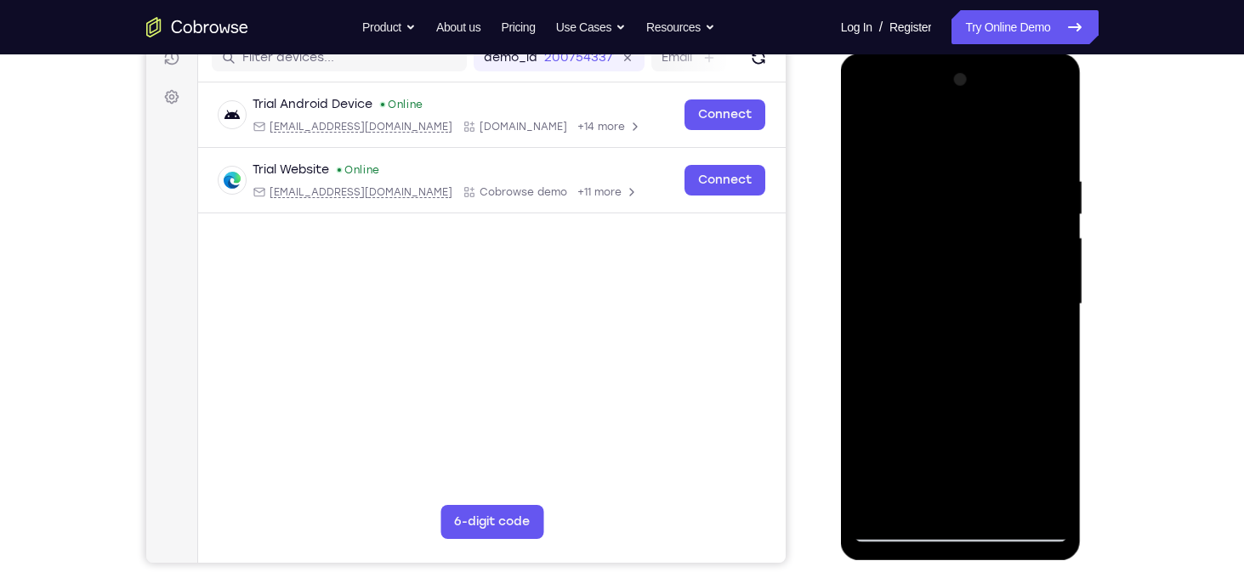
click at [956, 435] on div at bounding box center [961, 304] width 214 height 476
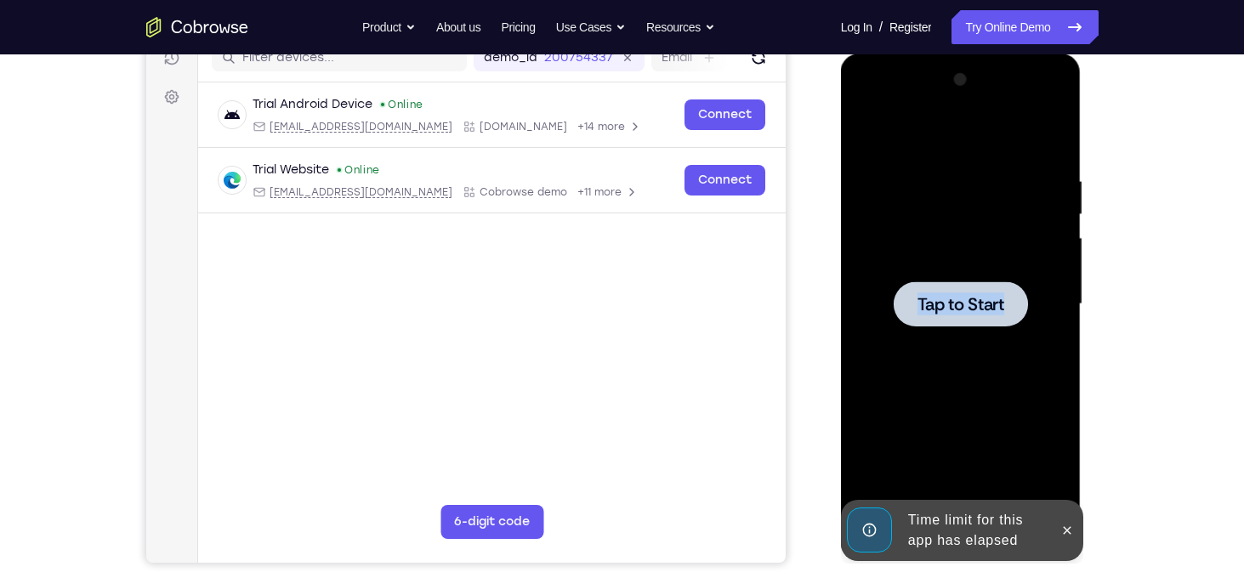
click at [956, 435] on div at bounding box center [961, 304] width 214 height 476
